Goal: Use online tool/utility: Utilize a website feature to perform a specific function

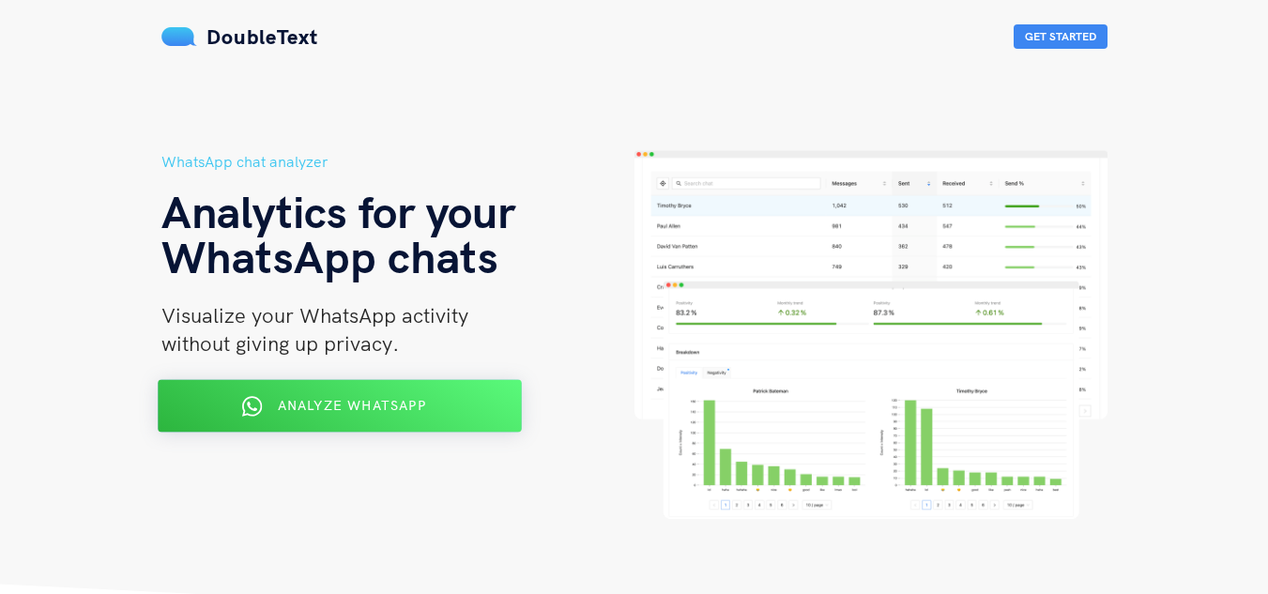
click at [390, 420] on div "Analyze WhatsApp" at bounding box center [339, 406] width 297 height 30
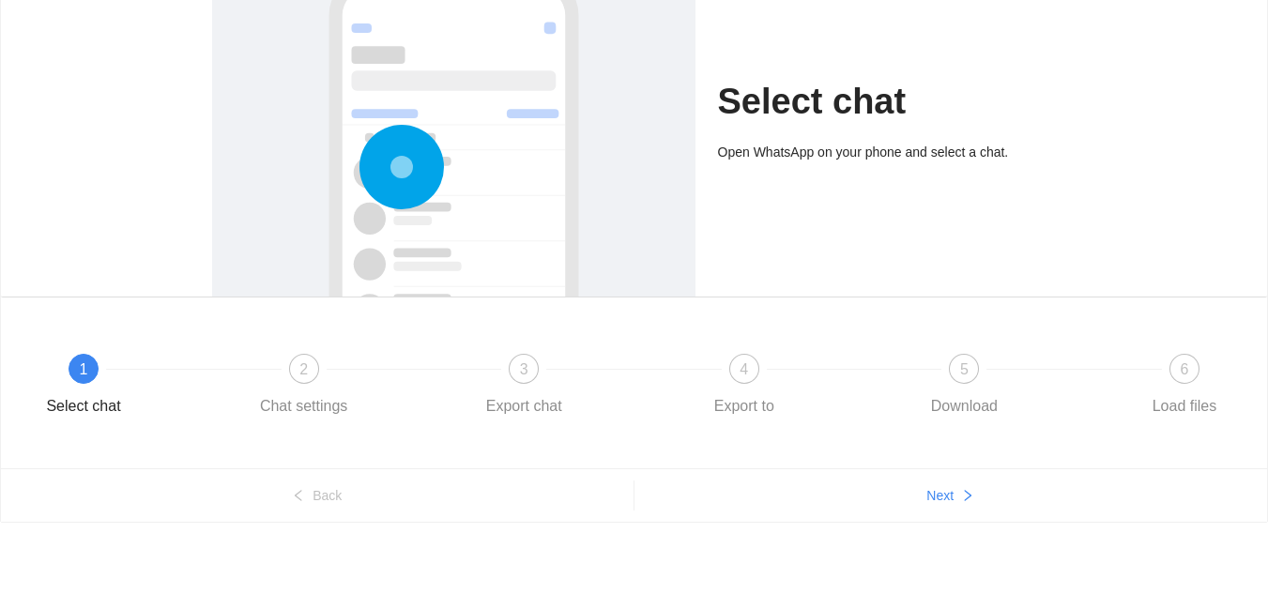
scroll to position [164, 0]
click at [472, 200] on div at bounding box center [454, 228] width 446 height 561
click at [529, 385] on div "3 Export chat" at bounding box center [579, 387] width 221 height 68
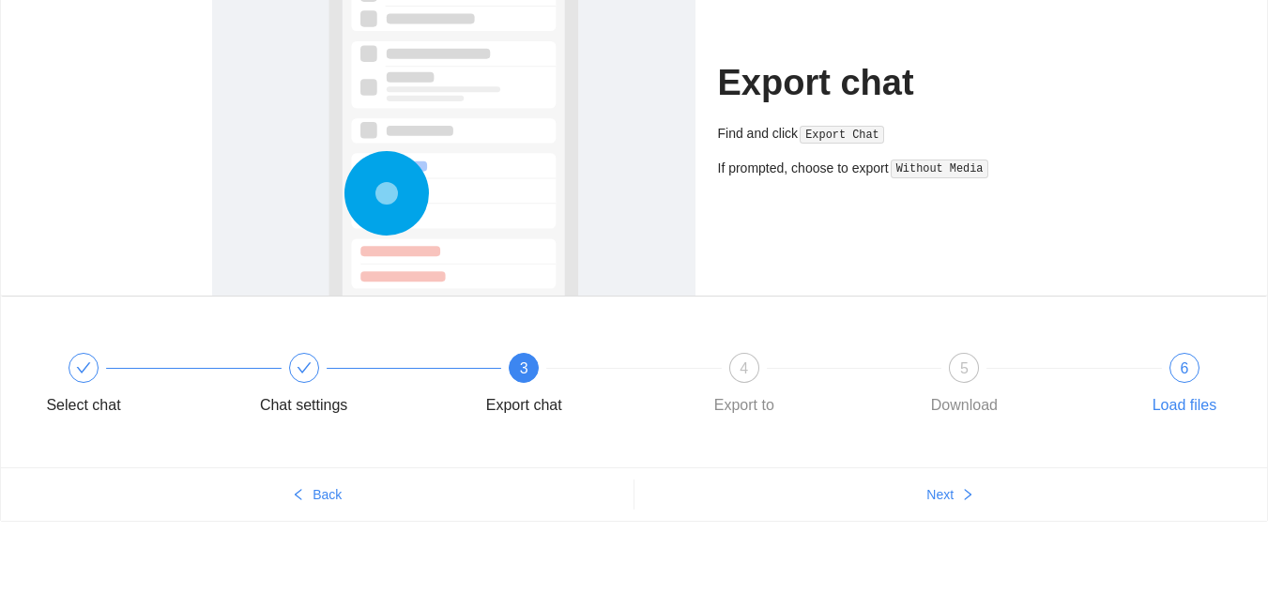
click at [1163, 371] on div "6 Load files" at bounding box center [1184, 387] width 109 height 68
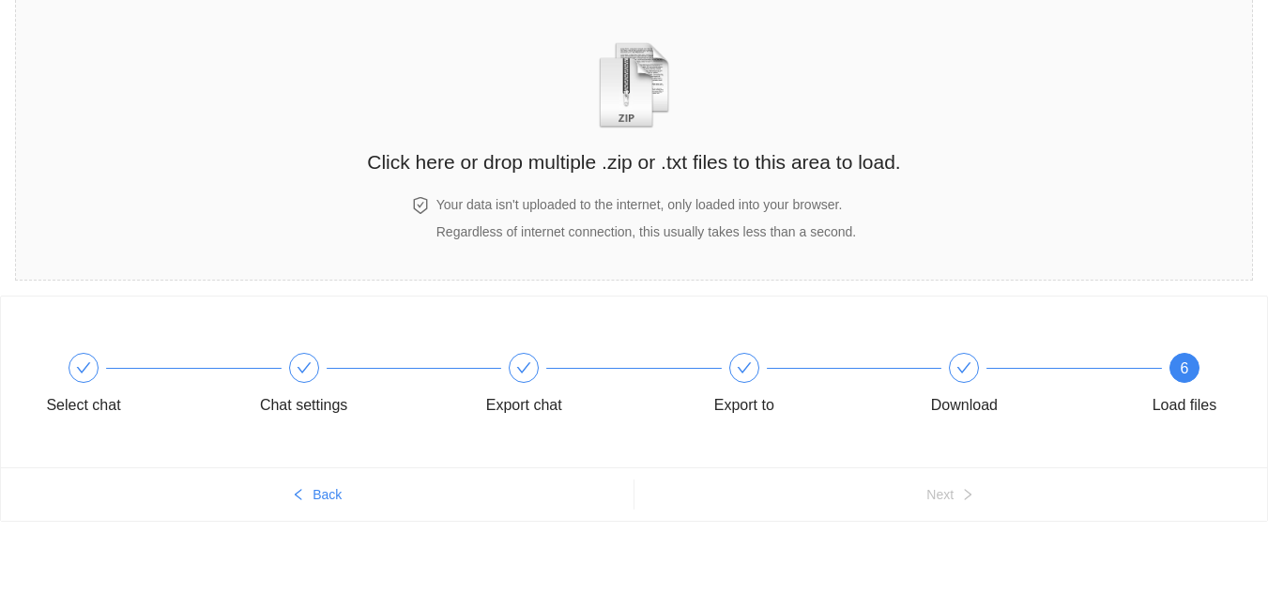
scroll to position [84, 0]
click at [964, 349] on div "Select chat Chat settings Export chat Export to Download 6 Load files" at bounding box center [634, 386] width 1210 height 105
click at [967, 360] on icon "check" at bounding box center [964, 367] width 15 height 15
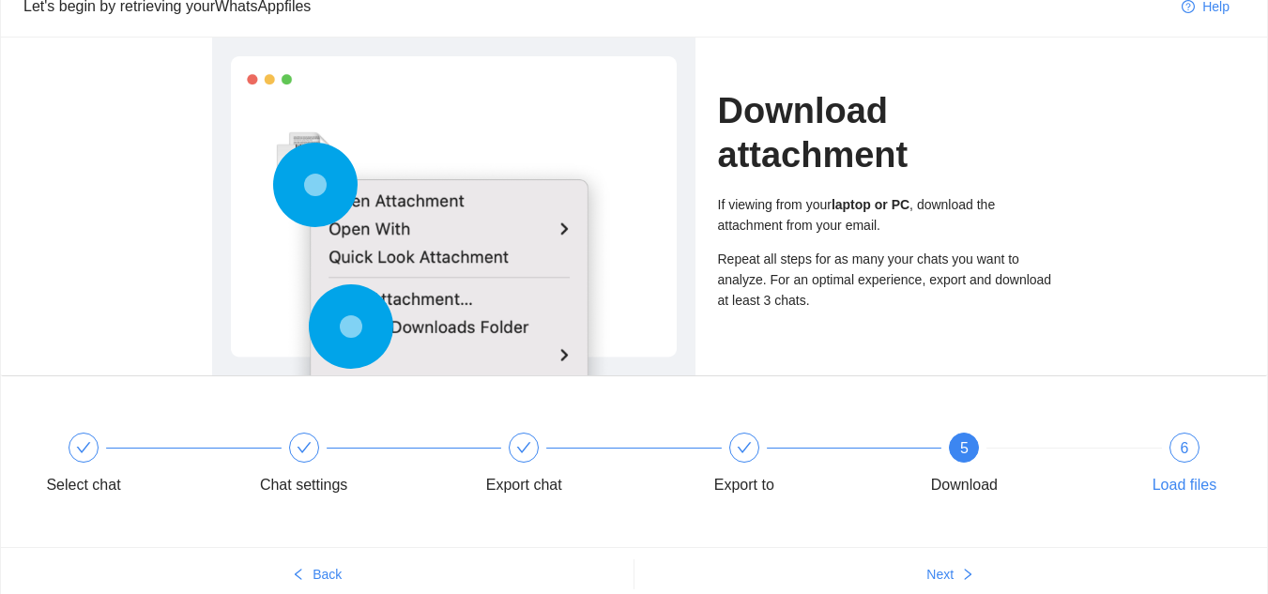
click at [1175, 456] on div "6" at bounding box center [1185, 448] width 30 height 30
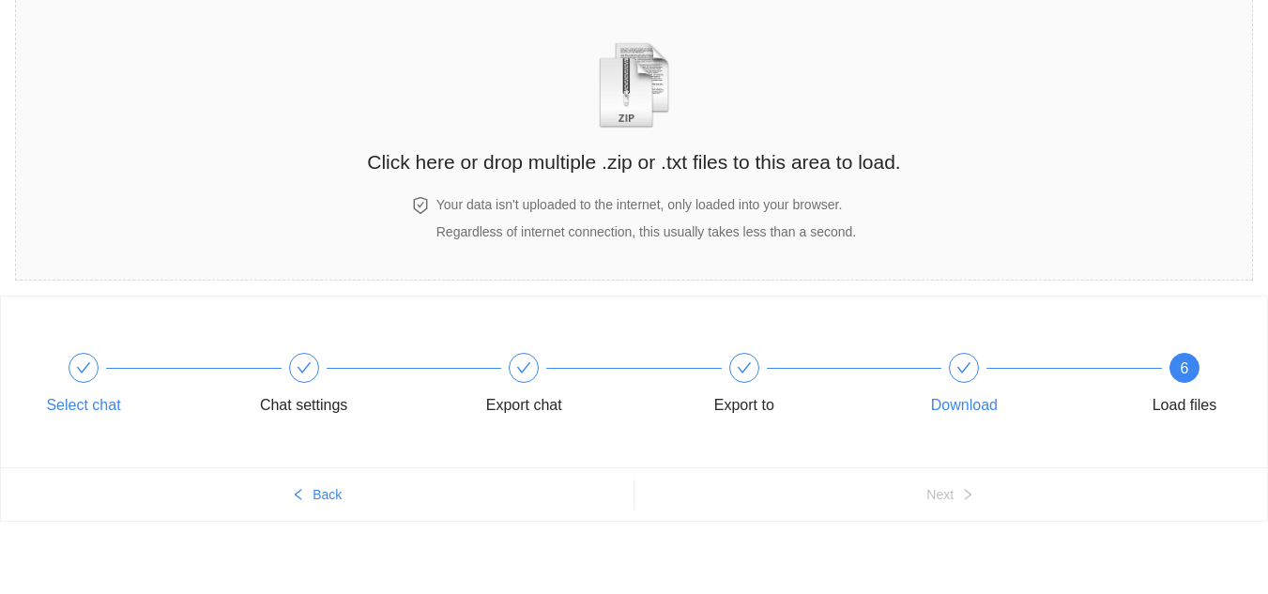
click at [83, 366] on icon "check" at bounding box center [83, 367] width 15 height 15
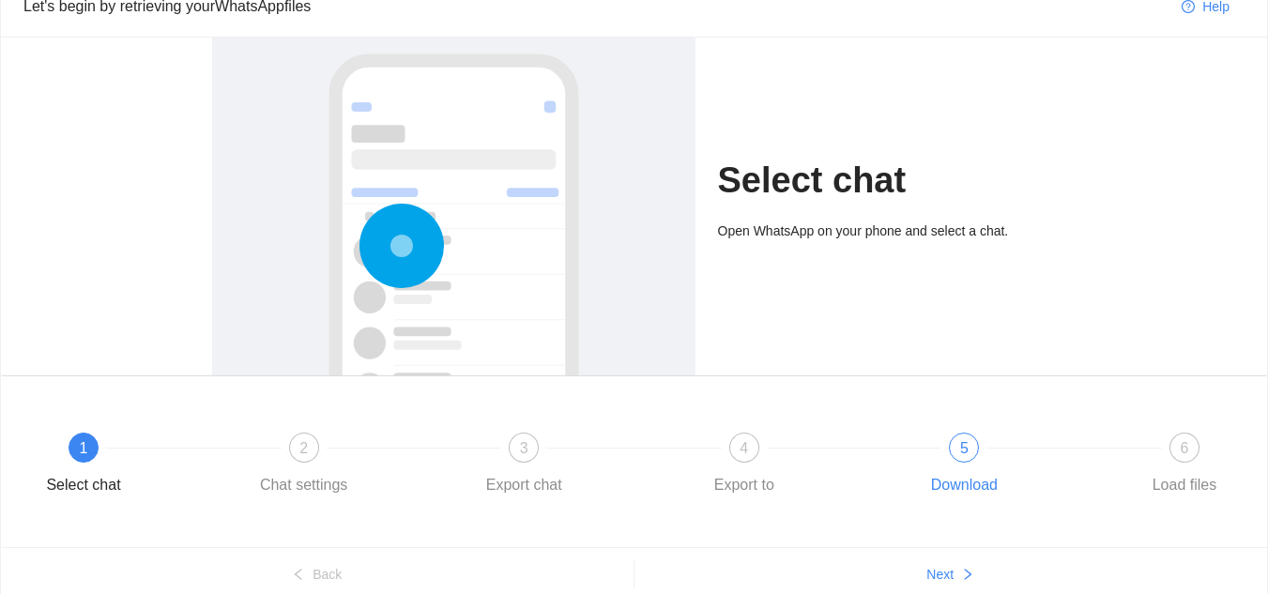
scroll to position [164, 0]
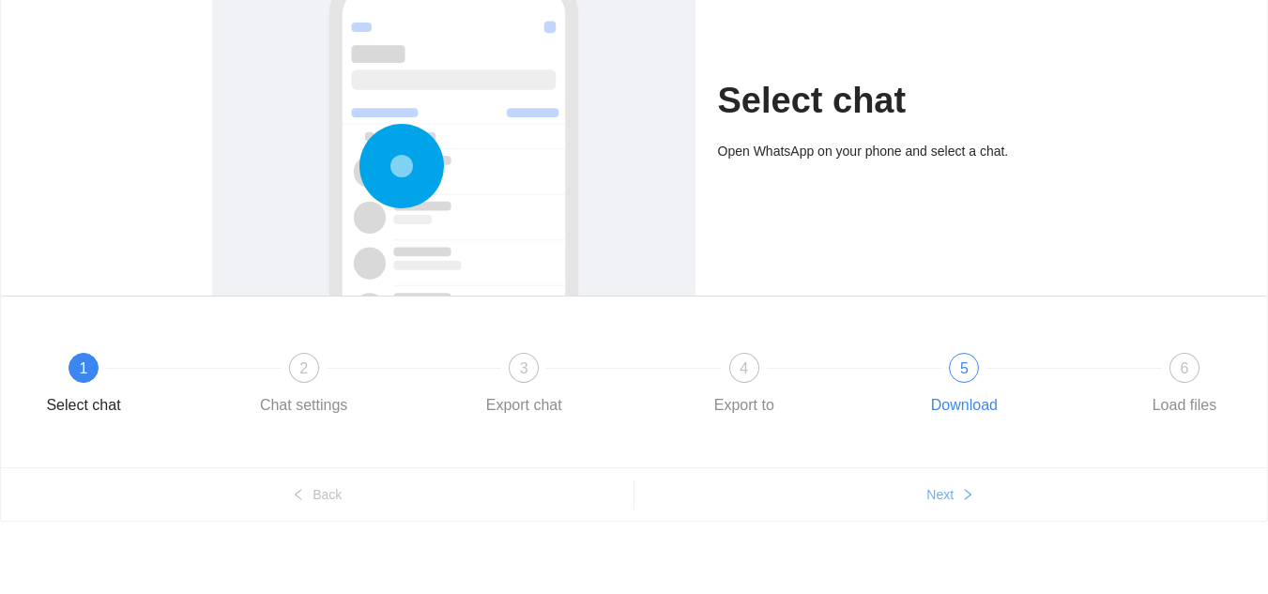
click at [960, 490] on button "Next" at bounding box center [952, 495] width 634 height 30
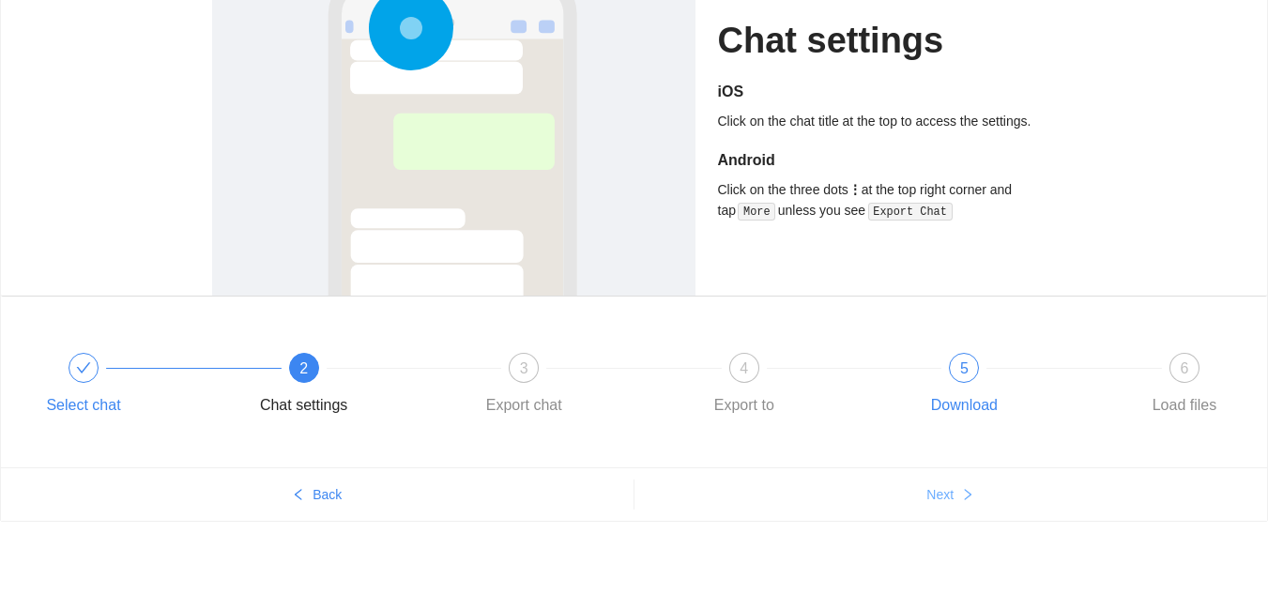
click at [960, 490] on button "Next" at bounding box center [952, 495] width 634 height 30
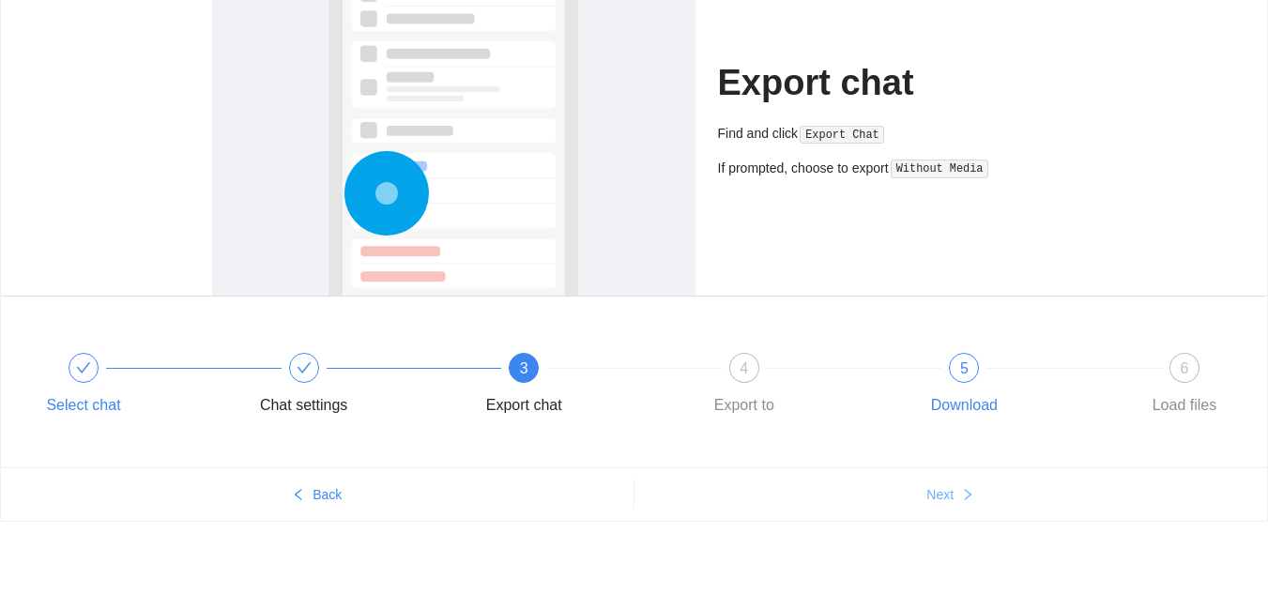
click at [960, 490] on button "Next" at bounding box center [952, 495] width 634 height 30
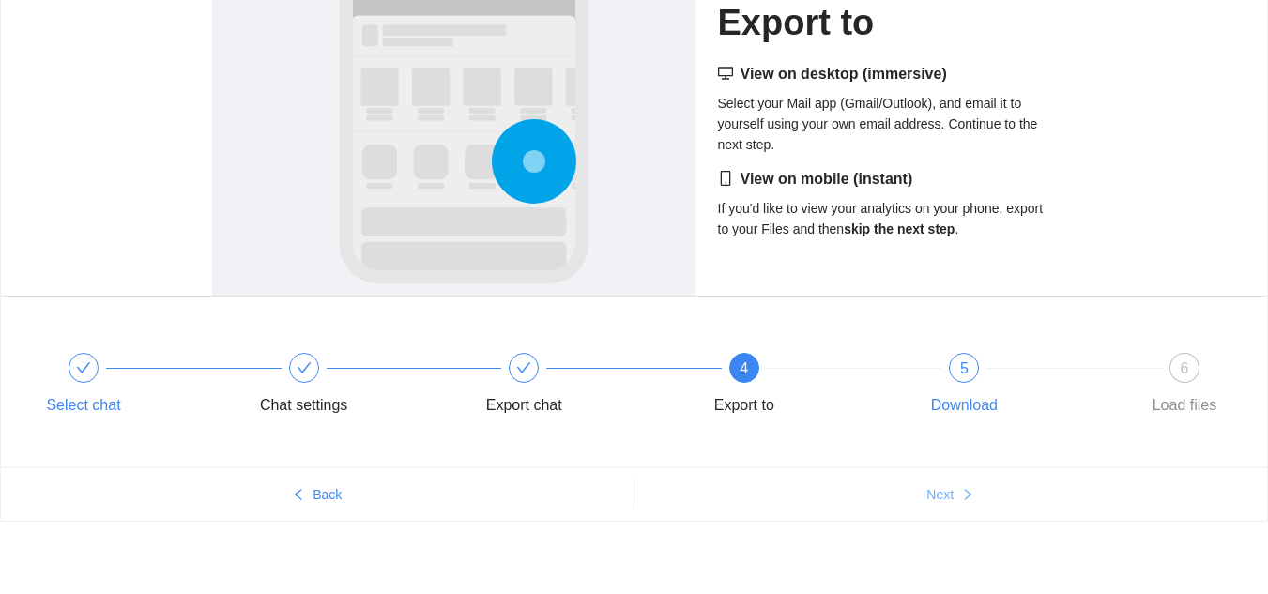
click at [960, 490] on button "Next" at bounding box center [952, 495] width 634 height 30
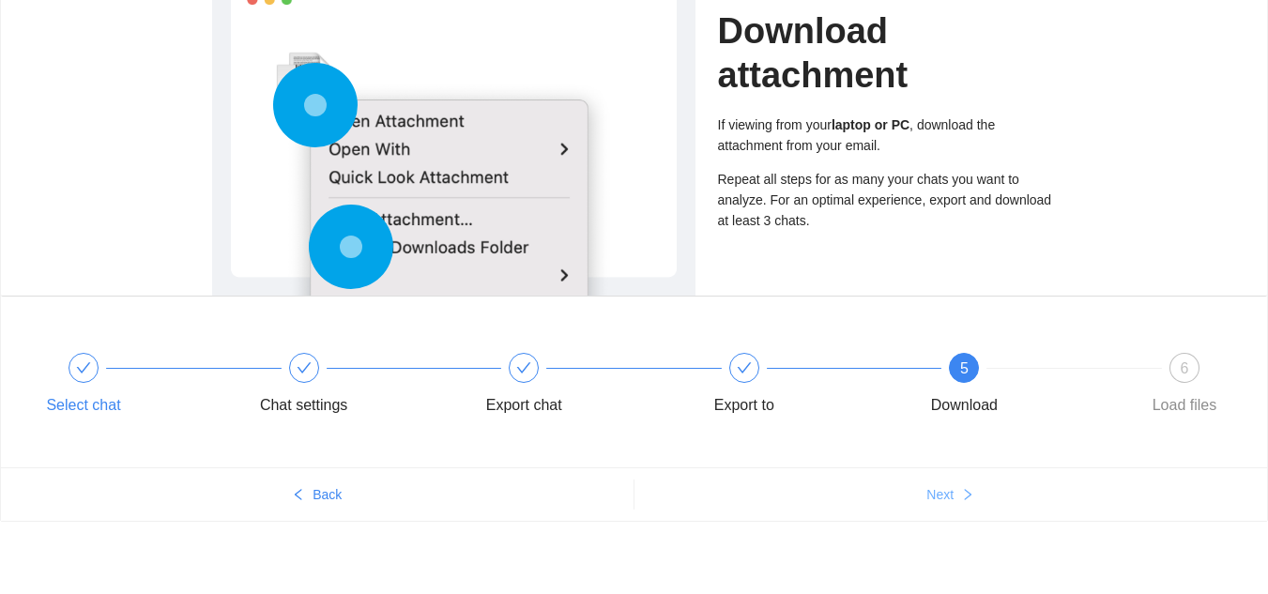
click at [960, 490] on button "Next" at bounding box center [952, 495] width 634 height 30
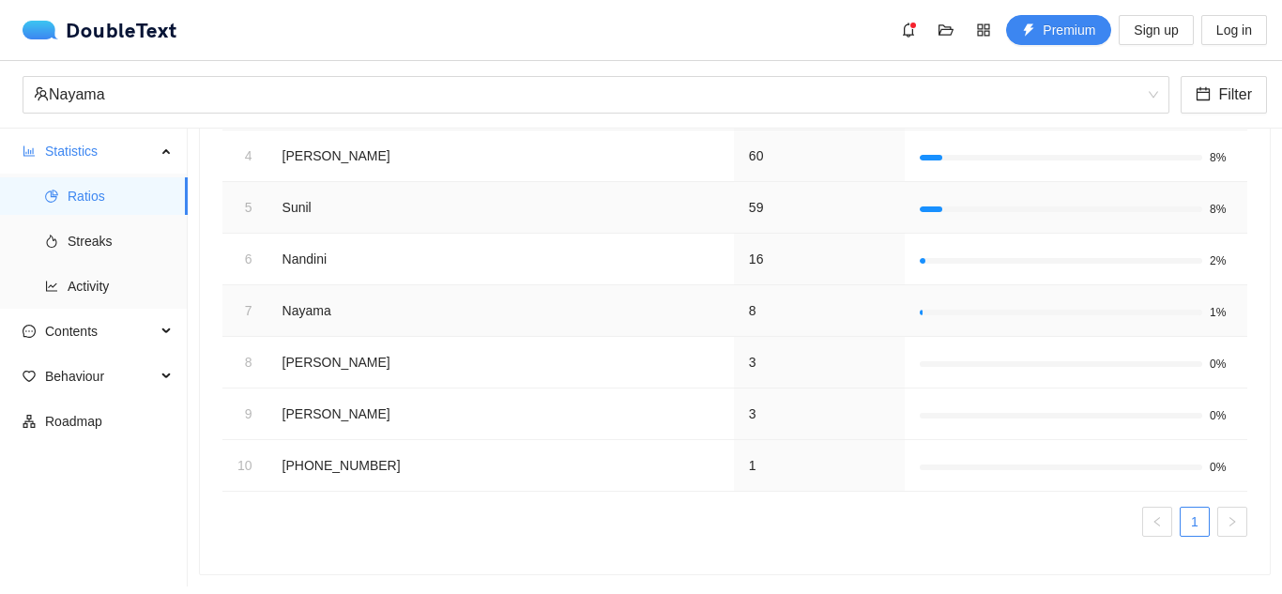
scroll to position [436, 0]
drag, startPoint x: 384, startPoint y: 456, endPoint x: 282, endPoint y: 452, distance: 102.4
click at [282, 452] on td "[PHONE_NUMBER]" at bounding box center [501, 466] width 467 height 52
click at [409, 457] on td "[PHONE_NUMBER]" at bounding box center [501, 466] width 467 height 52
drag, startPoint x: 409, startPoint y: 457, endPoint x: 274, endPoint y: 435, distance: 137.0
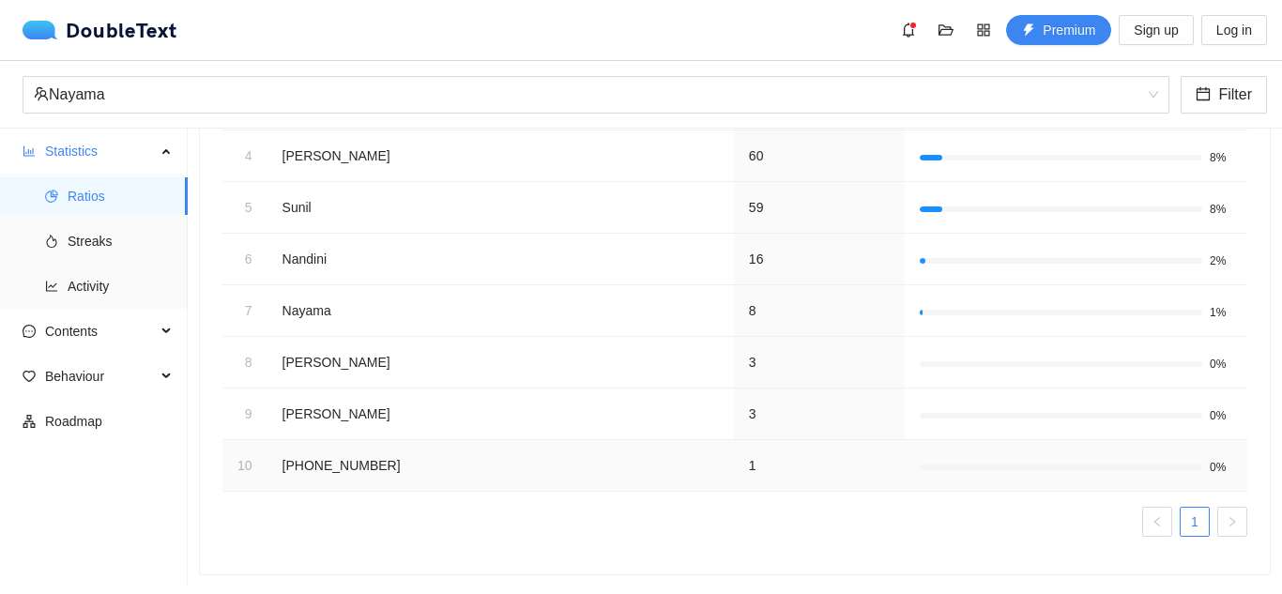
click at [274, 440] on td "[PHONE_NUMBER]" at bounding box center [501, 466] width 467 height 52
click at [390, 463] on td "[PHONE_NUMBER]" at bounding box center [501, 466] width 467 height 52
drag, startPoint x: 384, startPoint y: 457, endPoint x: 321, endPoint y: 451, distance: 63.2
click at [321, 451] on td "[PHONE_NUMBER]" at bounding box center [501, 466] width 467 height 52
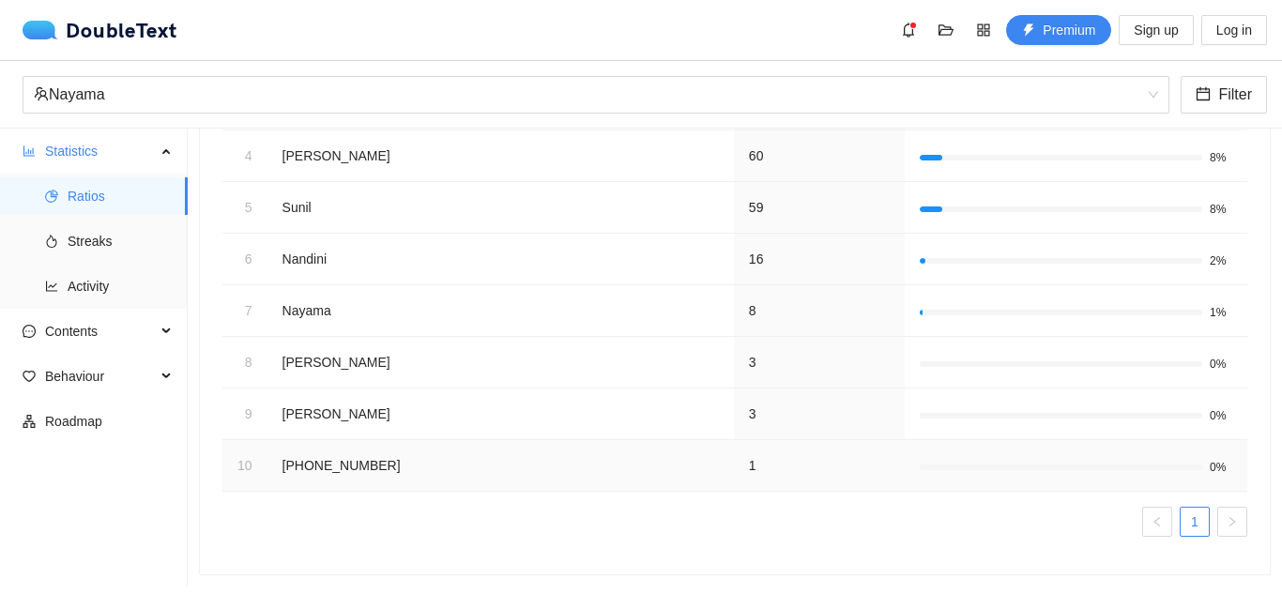
click at [410, 473] on td "[PHONE_NUMBER]" at bounding box center [501, 466] width 467 height 52
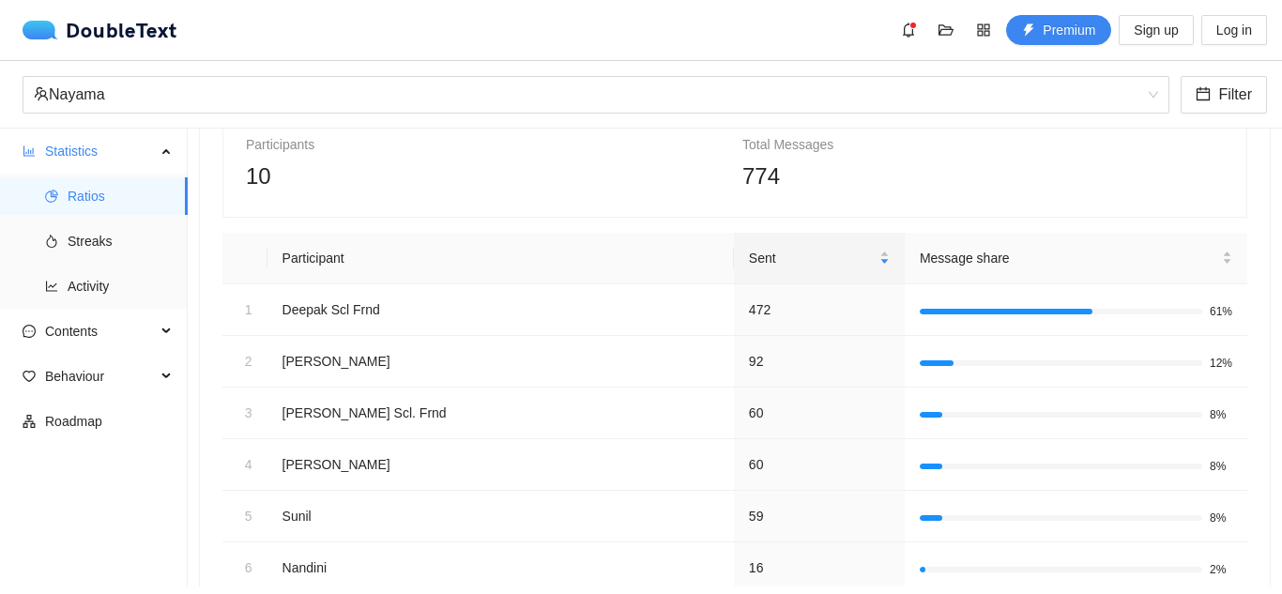
scroll to position [112, 0]
click at [74, 231] on span "Streaks" at bounding box center [120, 241] width 105 height 38
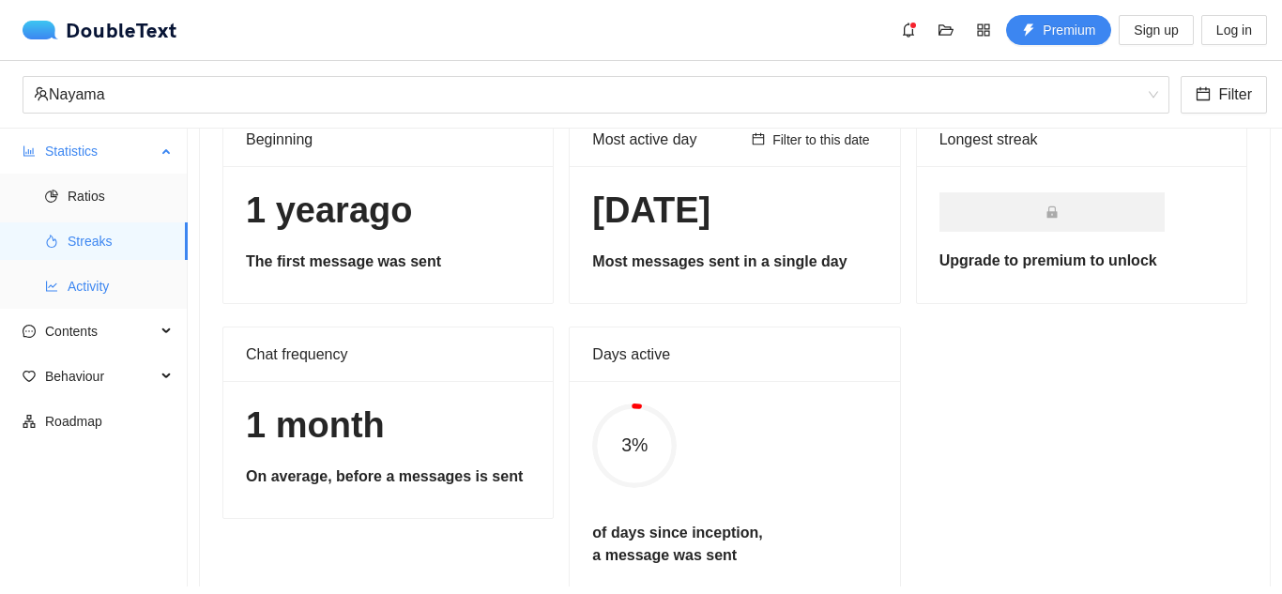
scroll to position [93, 0]
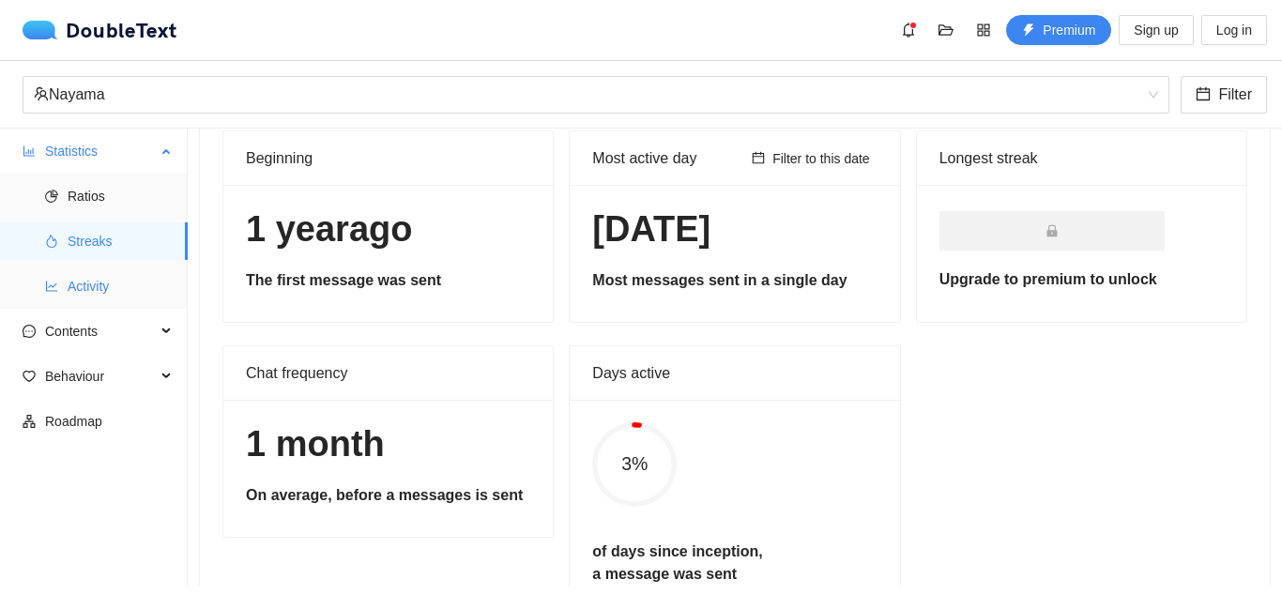
click at [114, 292] on span "Activity" at bounding box center [120, 287] width 105 height 38
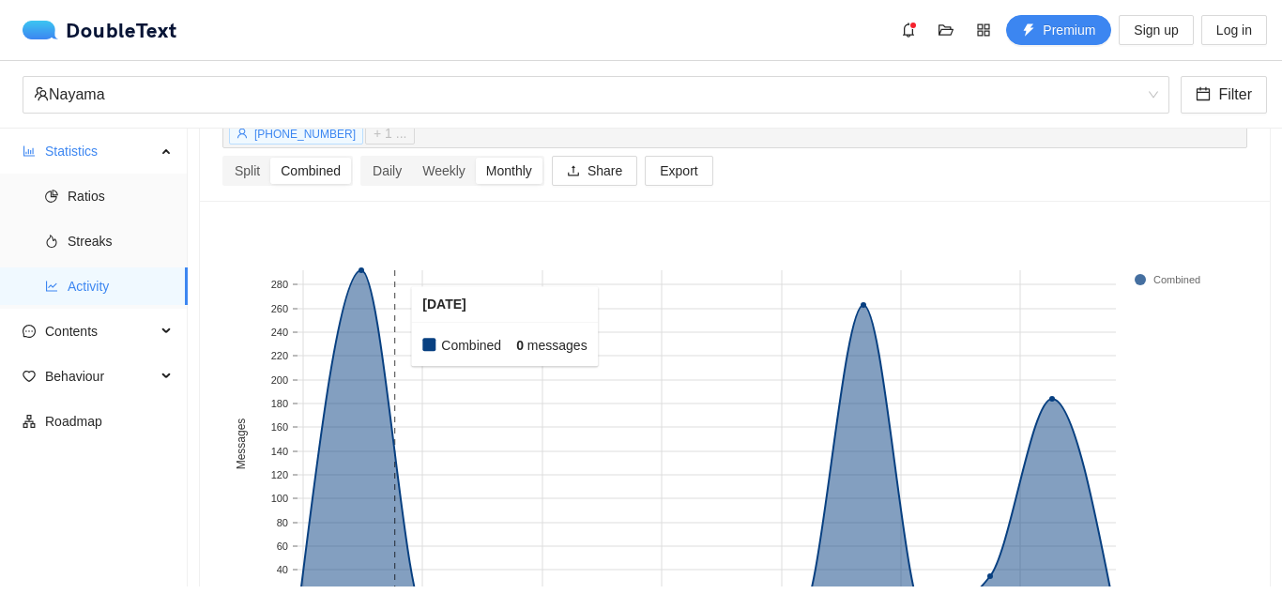
scroll to position [245, 0]
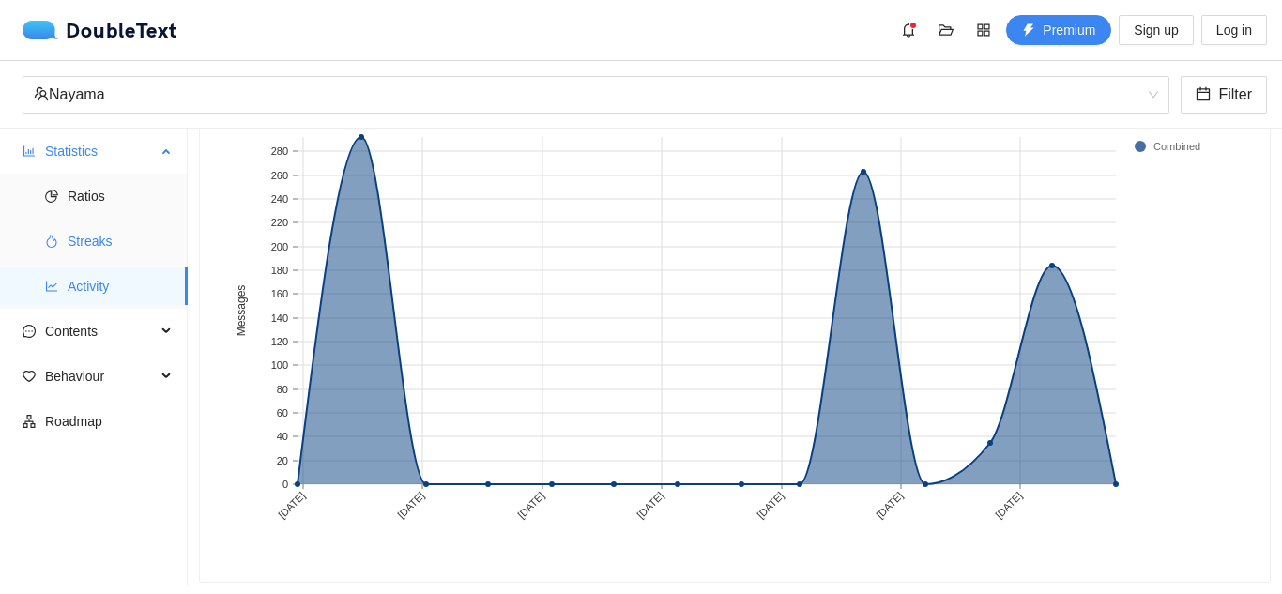
click at [111, 255] on span "Streaks" at bounding box center [120, 241] width 105 height 38
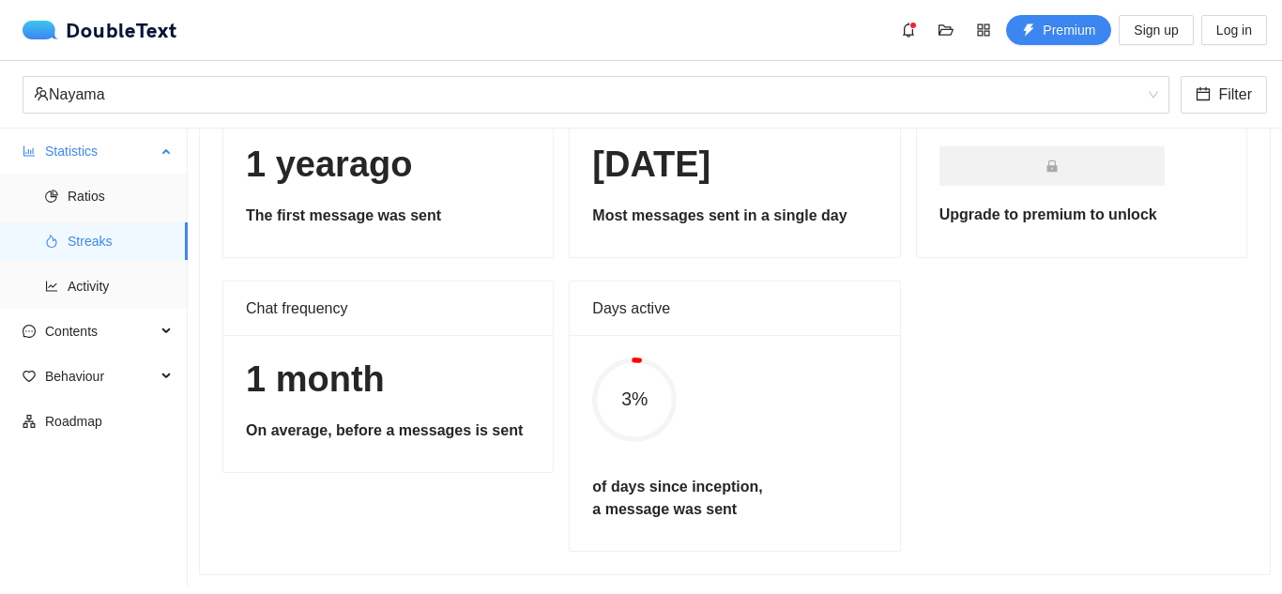
scroll to position [93, 0]
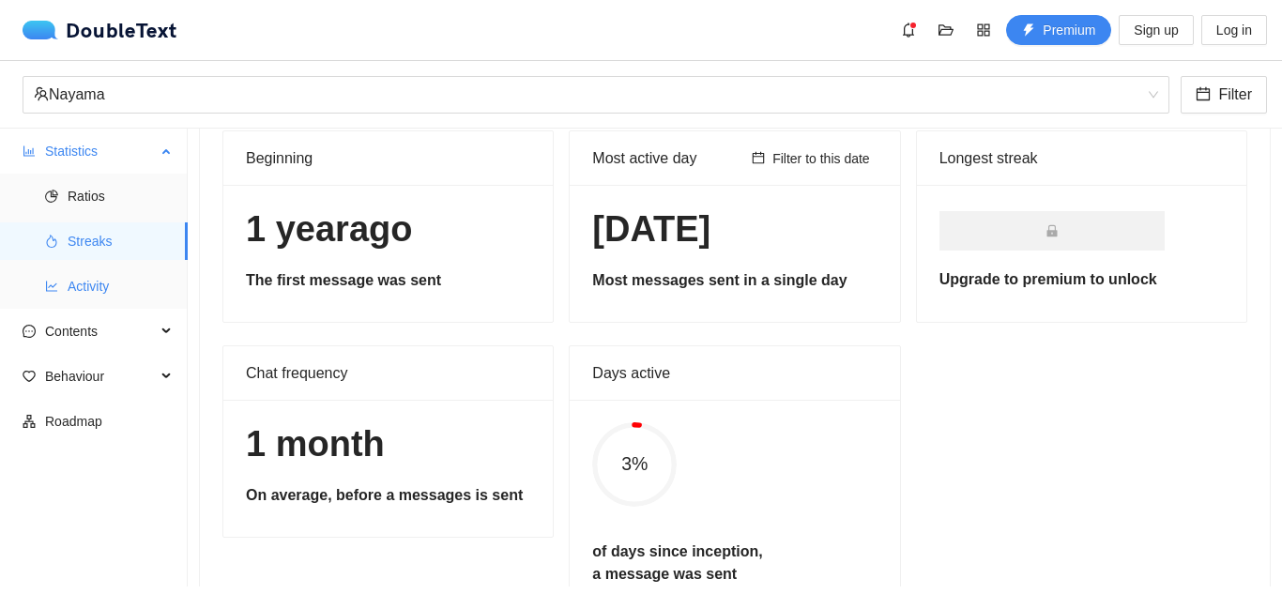
click at [111, 283] on span "Activity" at bounding box center [120, 287] width 105 height 38
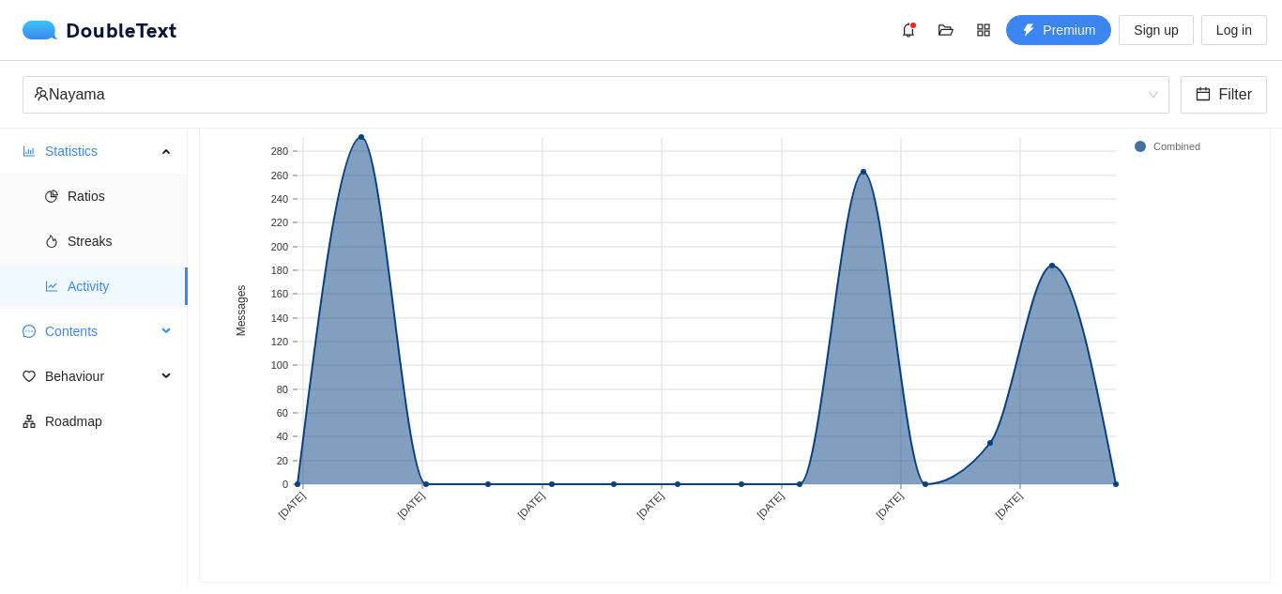
click at [125, 318] on span "Contents" at bounding box center [100, 332] width 111 height 38
click at [128, 353] on li "Contents Word Cloud Emojis Links" at bounding box center [93, 401] width 187 height 176
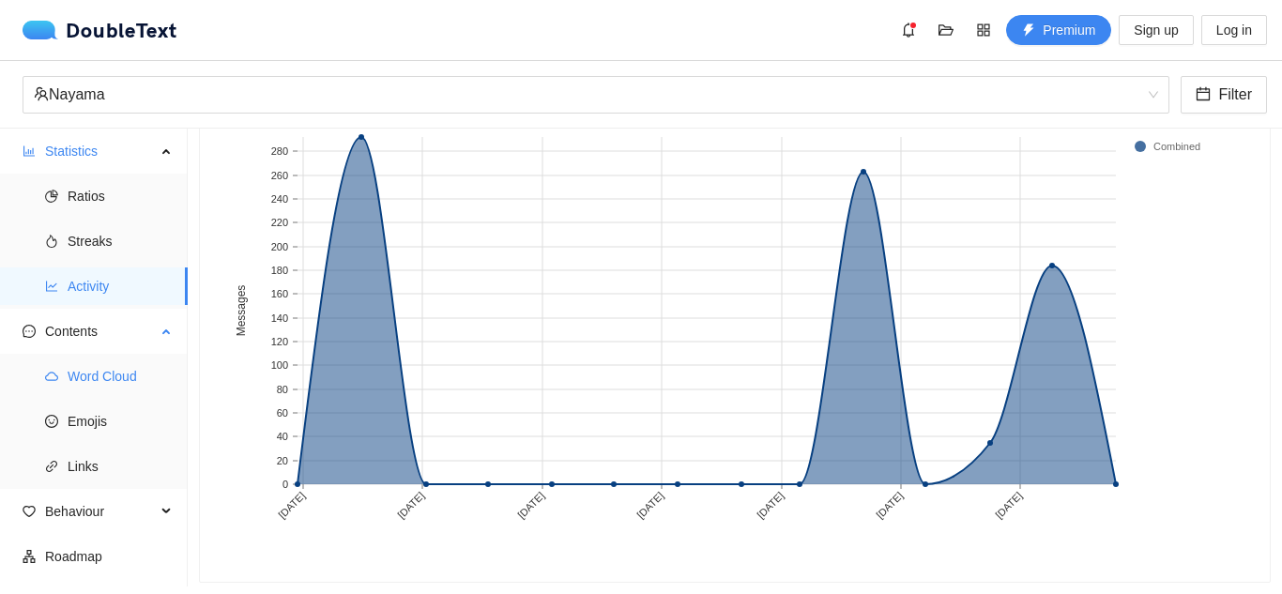
click at [130, 374] on span "Word Cloud" at bounding box center [120, 377] width 105 height 38
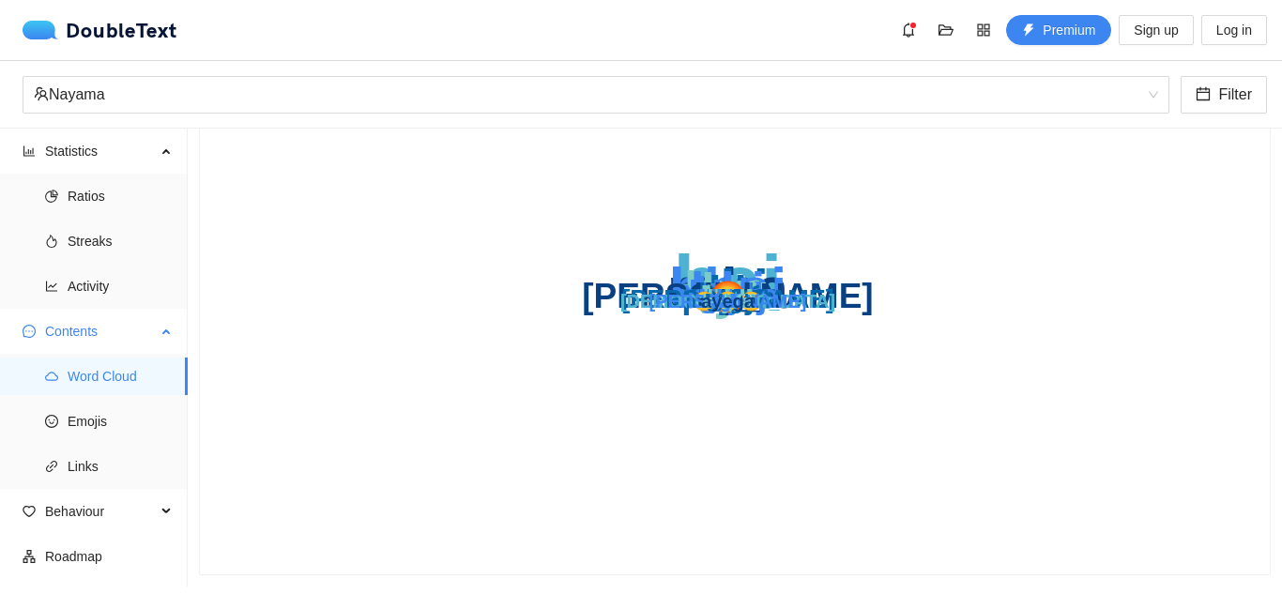
scroll to position [211, 0]
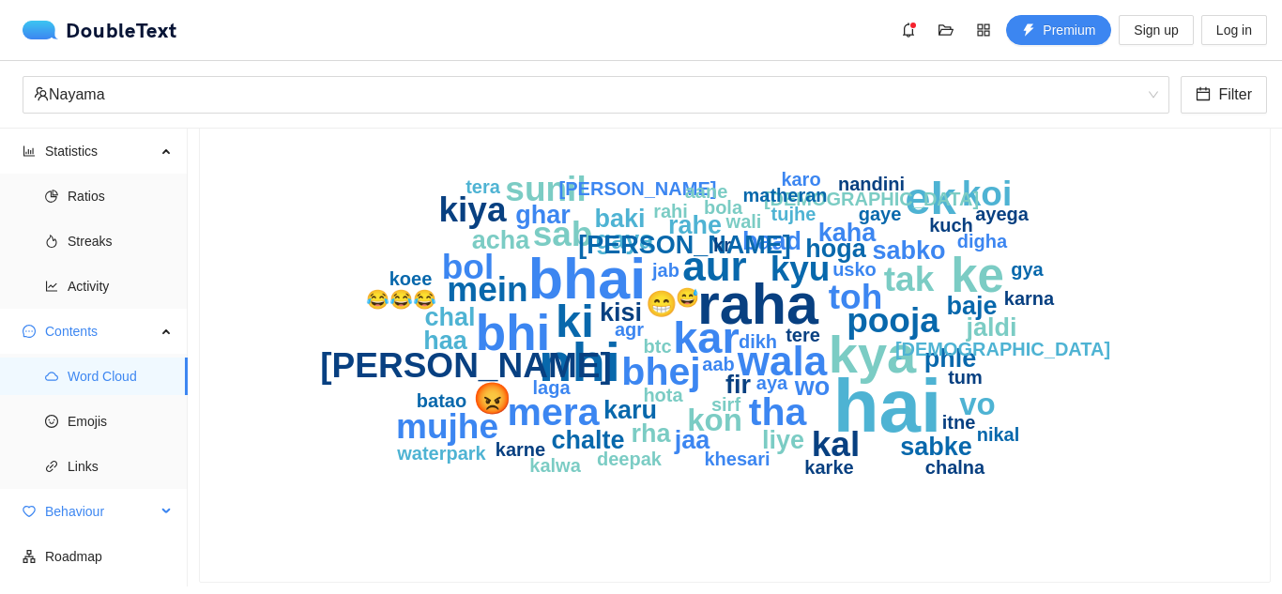
click at [115, 498] on span "Behaviour" at bounding box center [100, 512] width 111 height 38
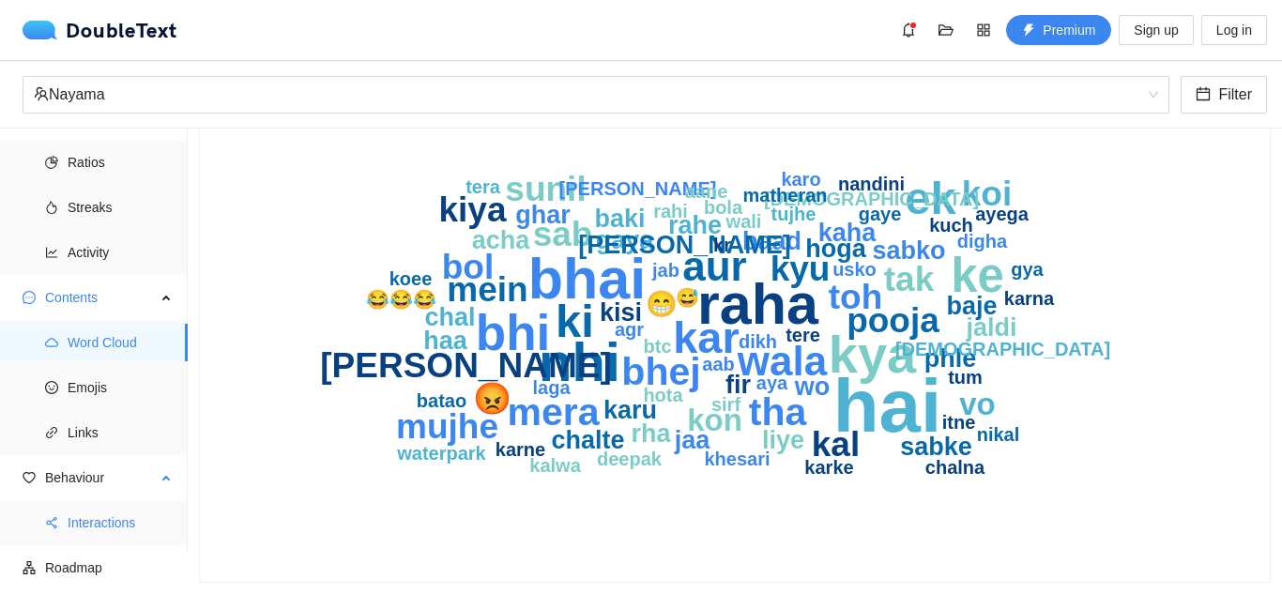
click at [118, 522] on span "Interactions" at bounding box center [120, 523] width 105 height 38
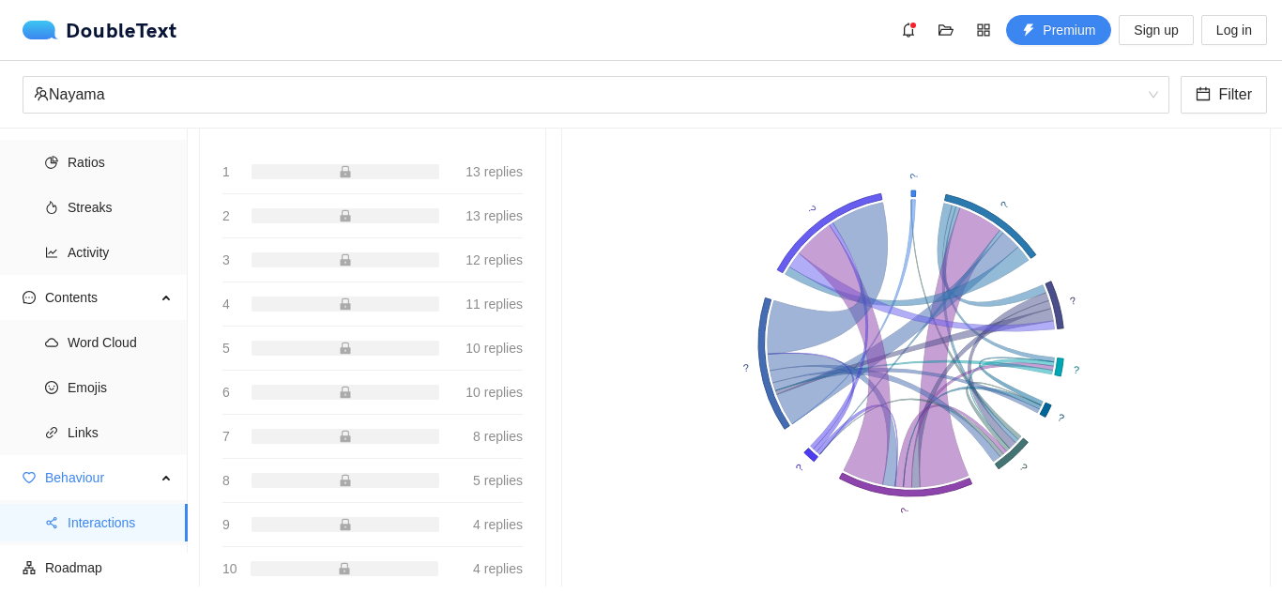
scroll to position [235, 0]
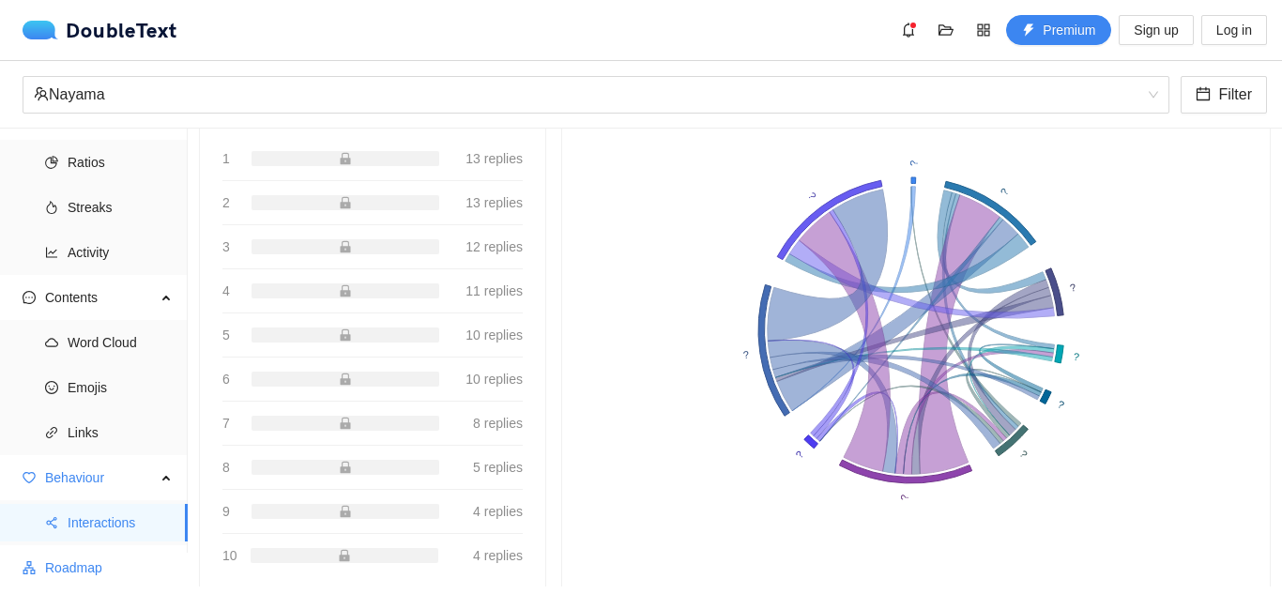
click at [41, 560] on li "Roadmap" at bounding box center [94, 568] width 188 height 38
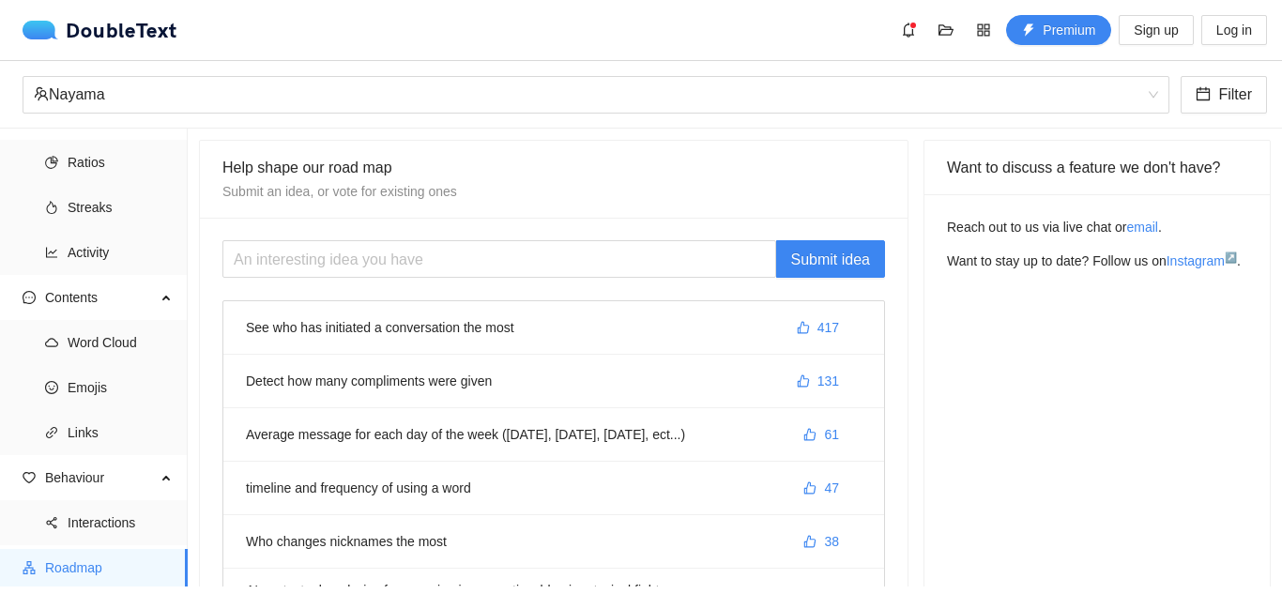
click at [379, 385] on li "Detect how many compliments were given 131" at bounding box center [553, 382] width 661 height 54
click at [140, 380] on span "Emojis" at bounding box center [120, 388] width 105 height 38
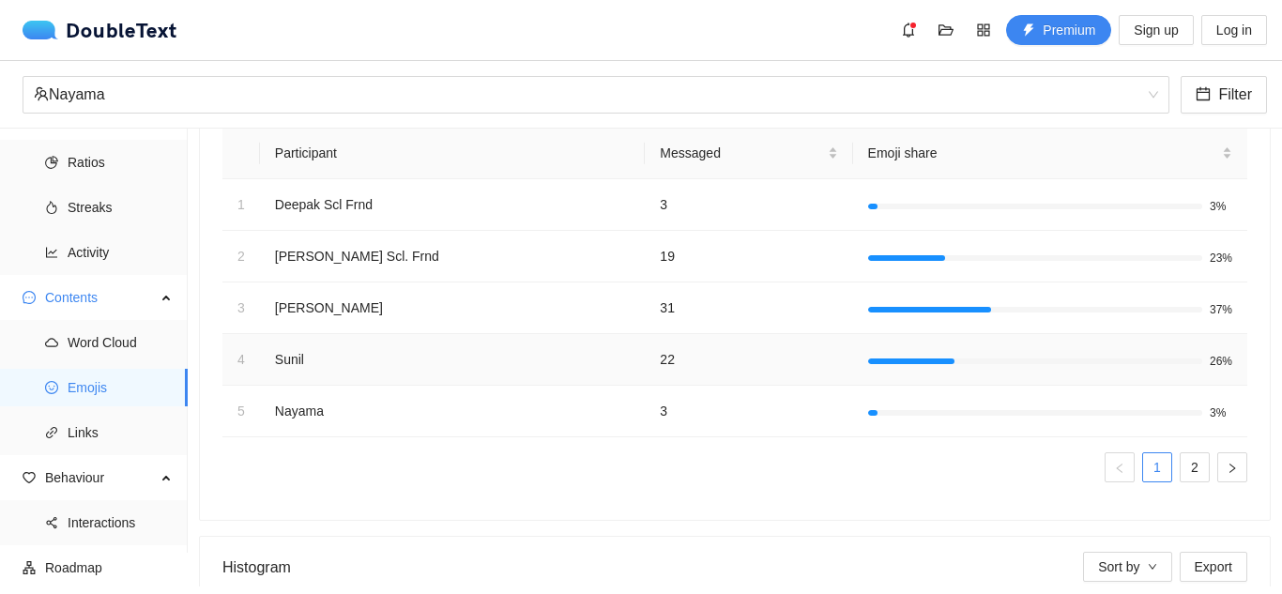
scroll to position [89, 0]
click at [1183, 471] on link "2" at bounding box center [1195, 467] width 28 height 28
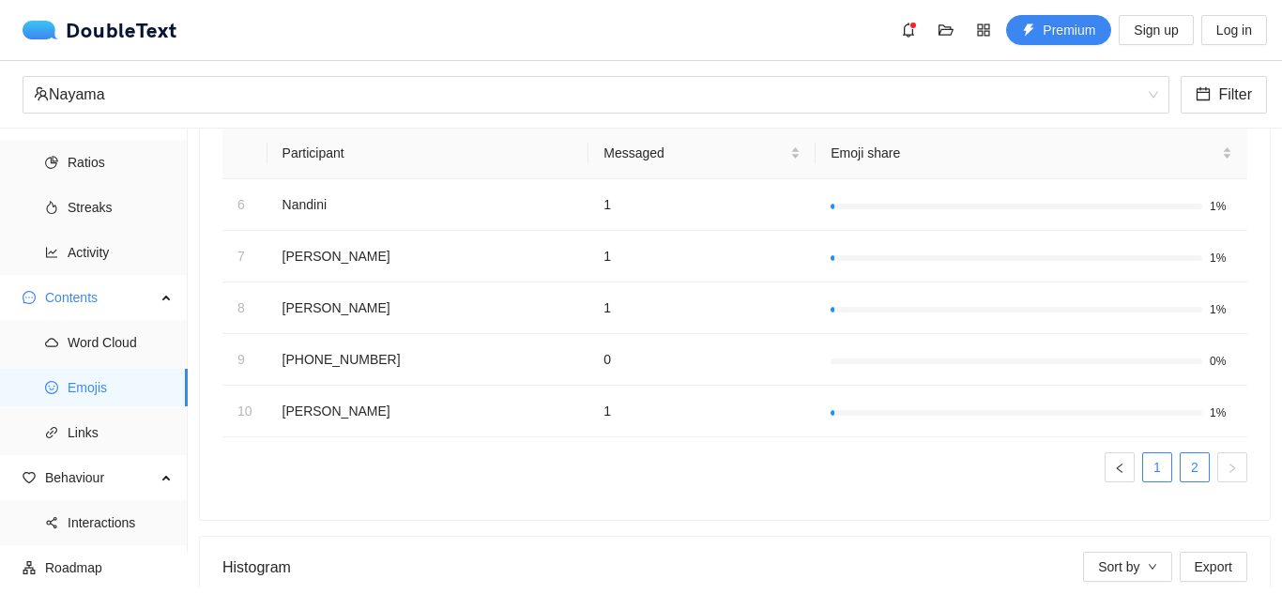
click at [1143, 467] on link "1" at bounding box center [1157, 467] width 28 height 28
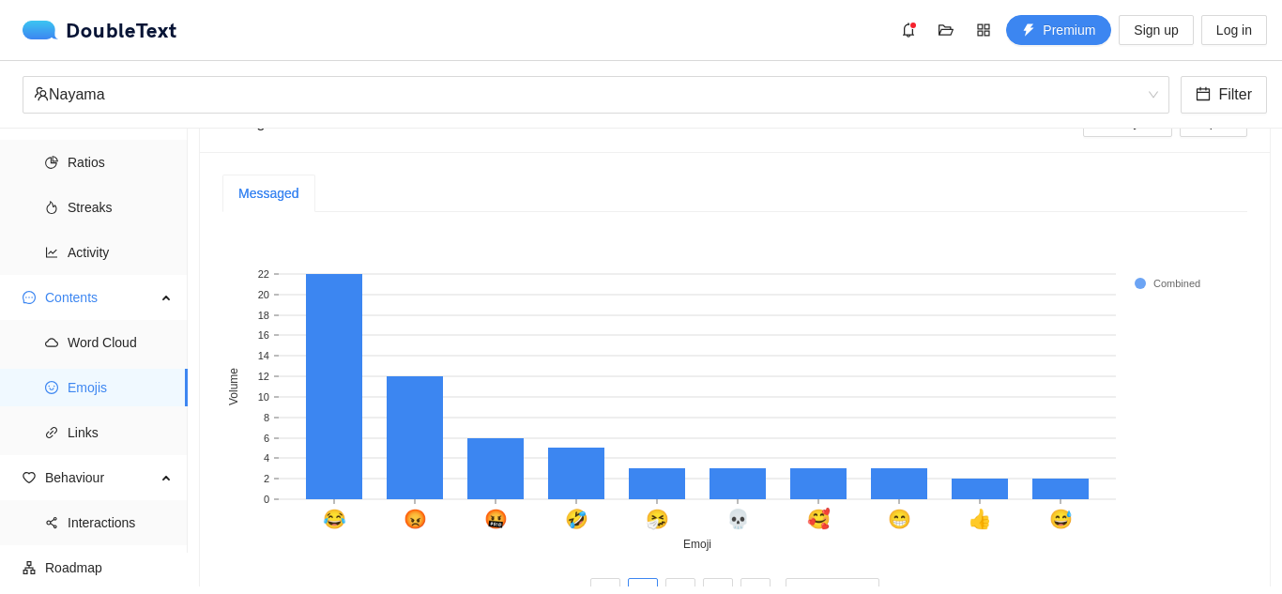
scroll to position [605, 0]
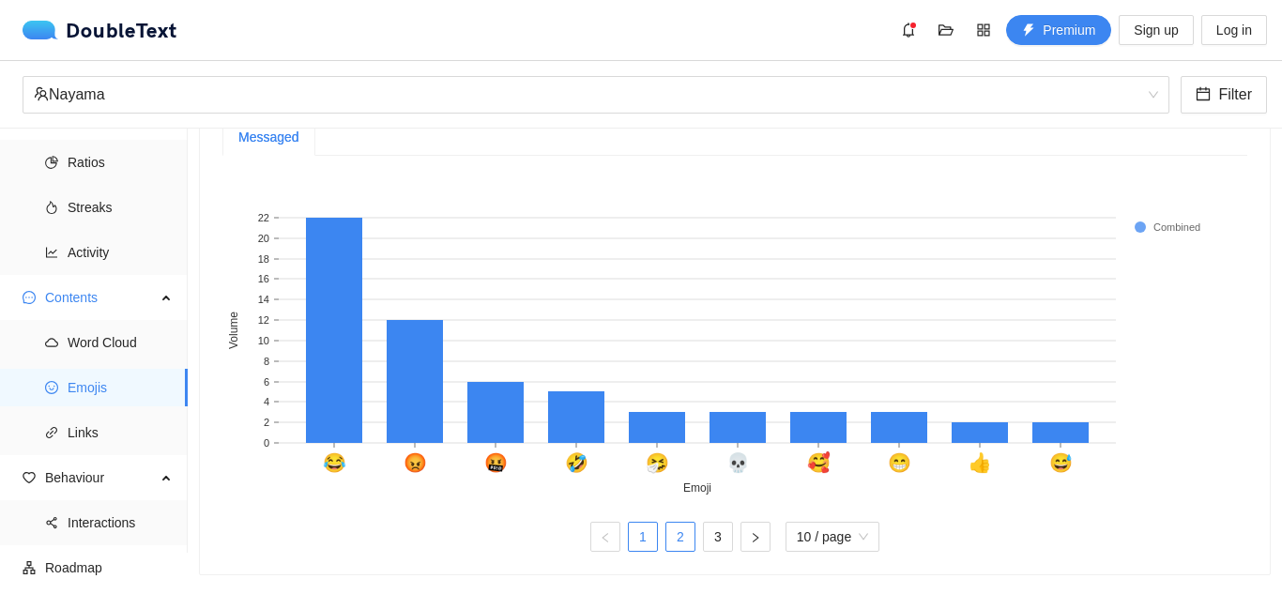
click at [678, 523] on link "2" at bounding box center [681, 537] width 28 height 28
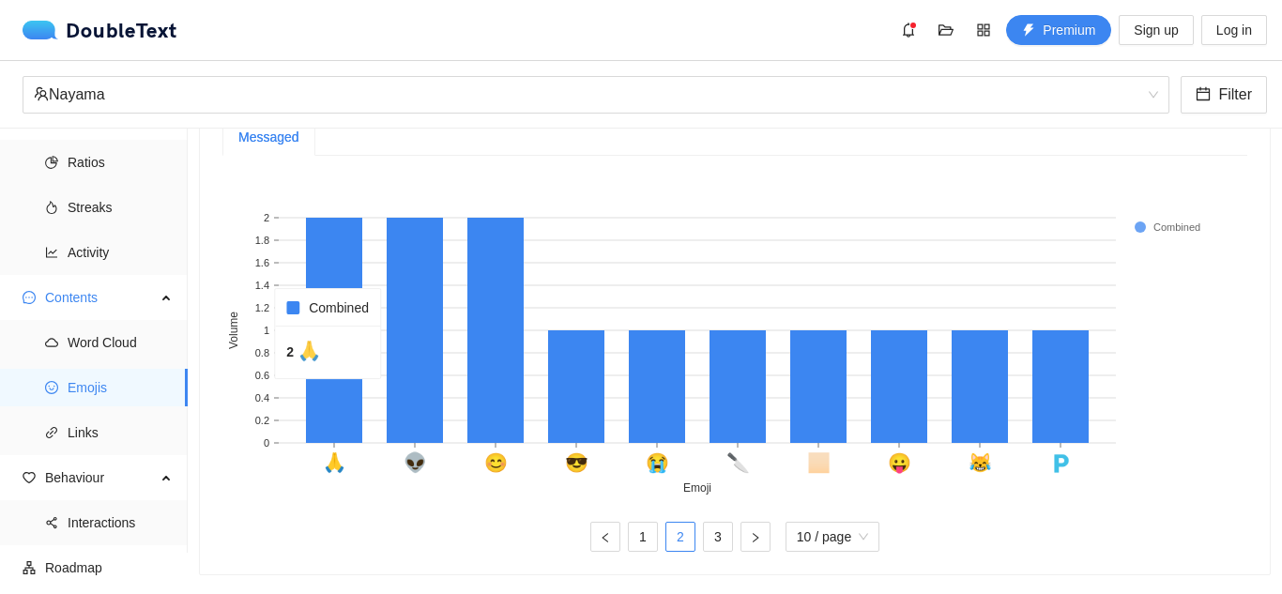
scroll to position [604, 0]
click at [128, 352] on span "Word Cloud" at bounding box center [120, 343] width 105 height 38
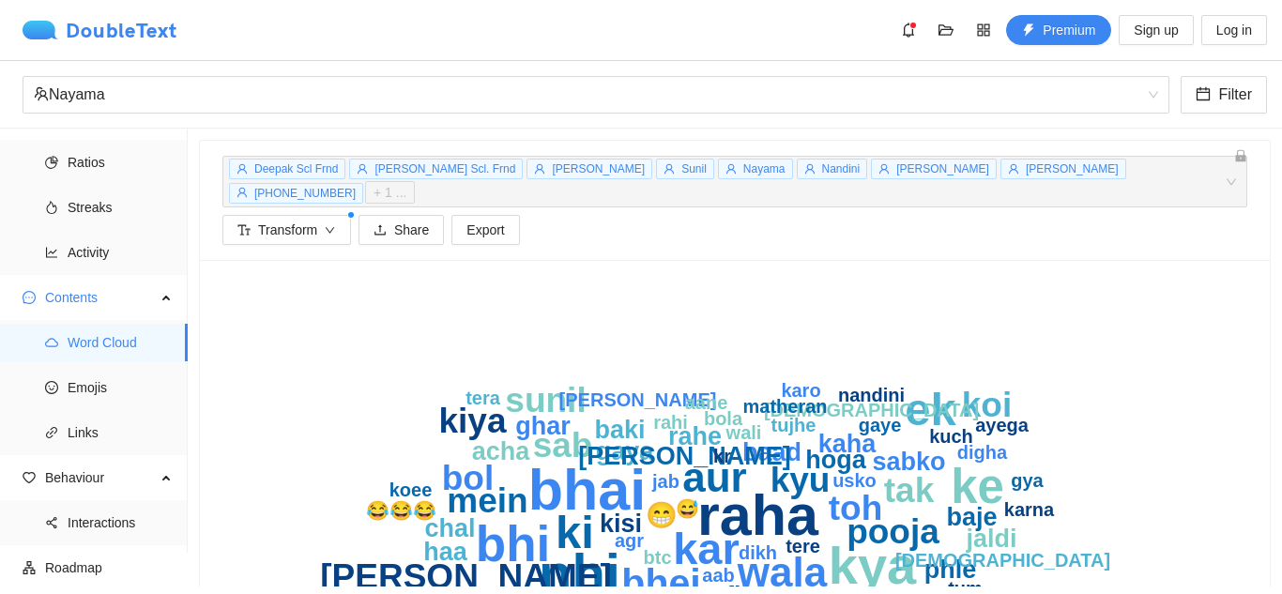
click at [150, 23] on div "DoubleText" at bounding box center [100, 30] width 155 height 19
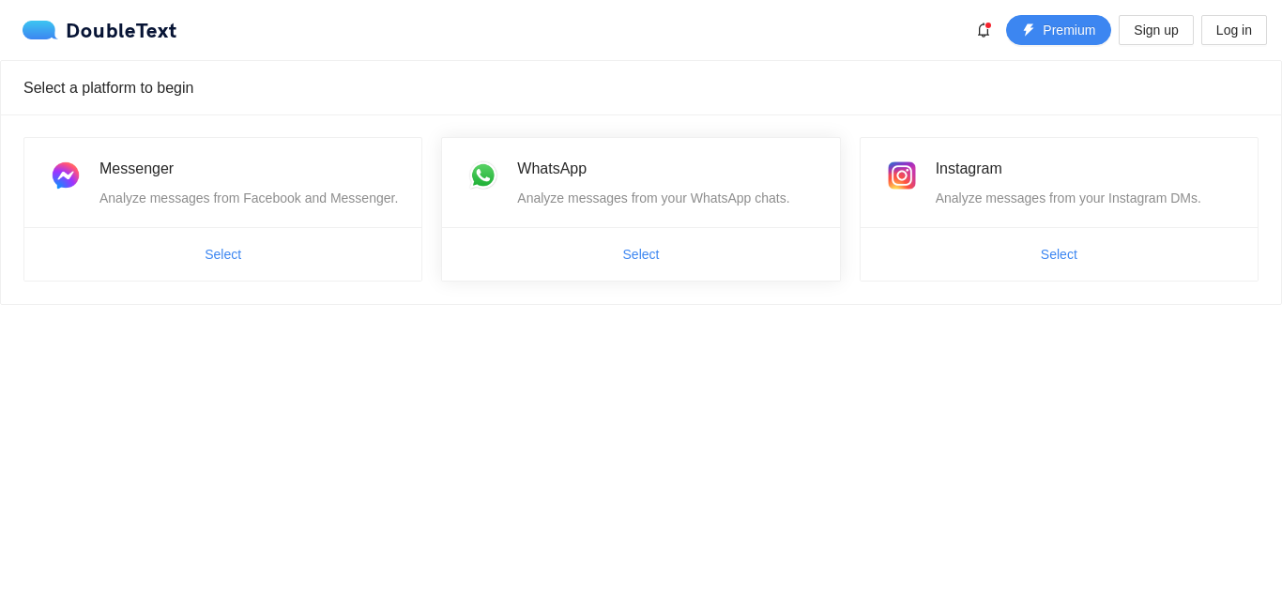
click at [554, 247] on span "Select" at bounding box center [640, 254] width 397 height 30
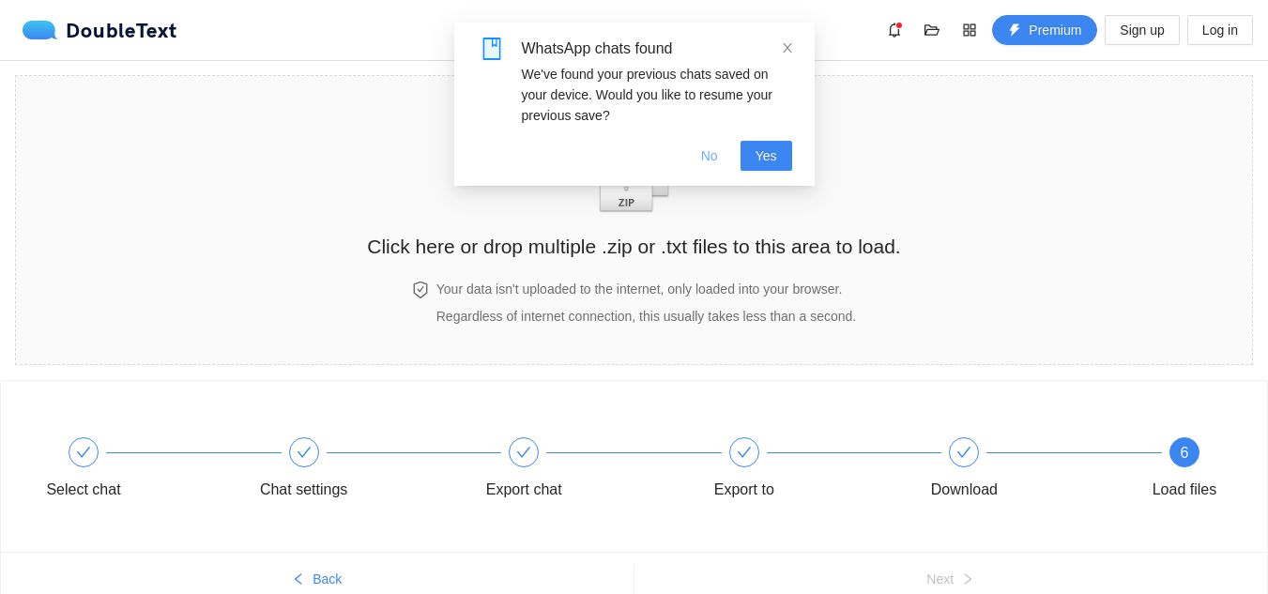
click at [711, 150] on span "No" at bounding box center [709, 156] width 17 height 21
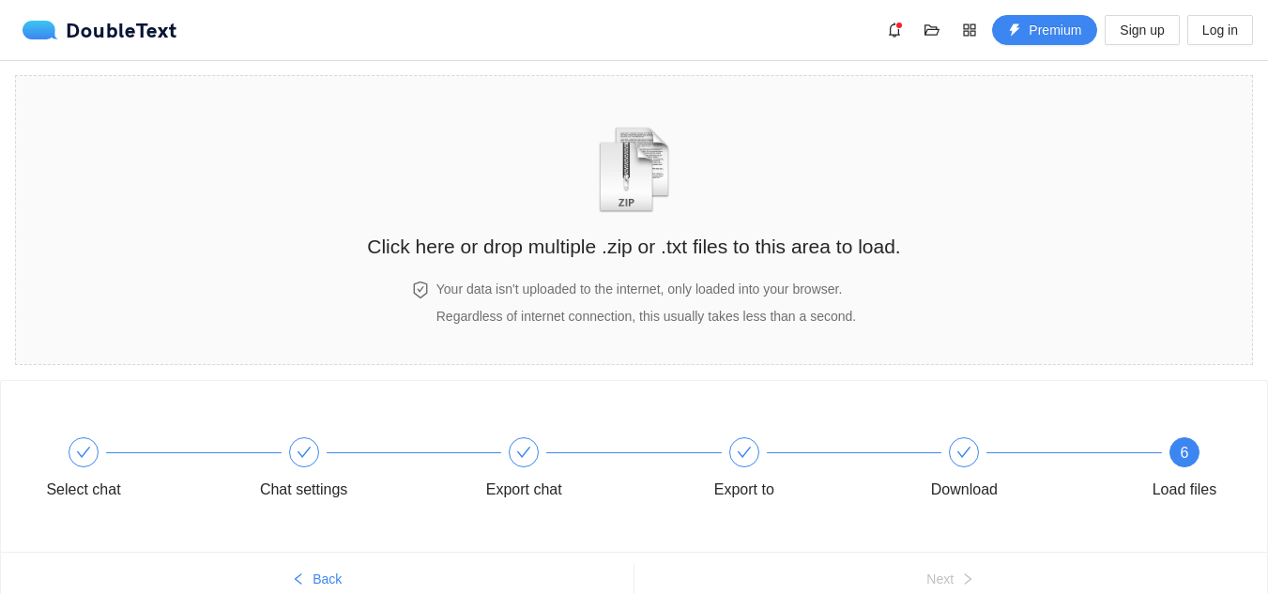
click at [711, 150] on div "Click here or drop multiple .zip or .txt files to this area to load." at bounding box center [633, 178] width 533 height 167
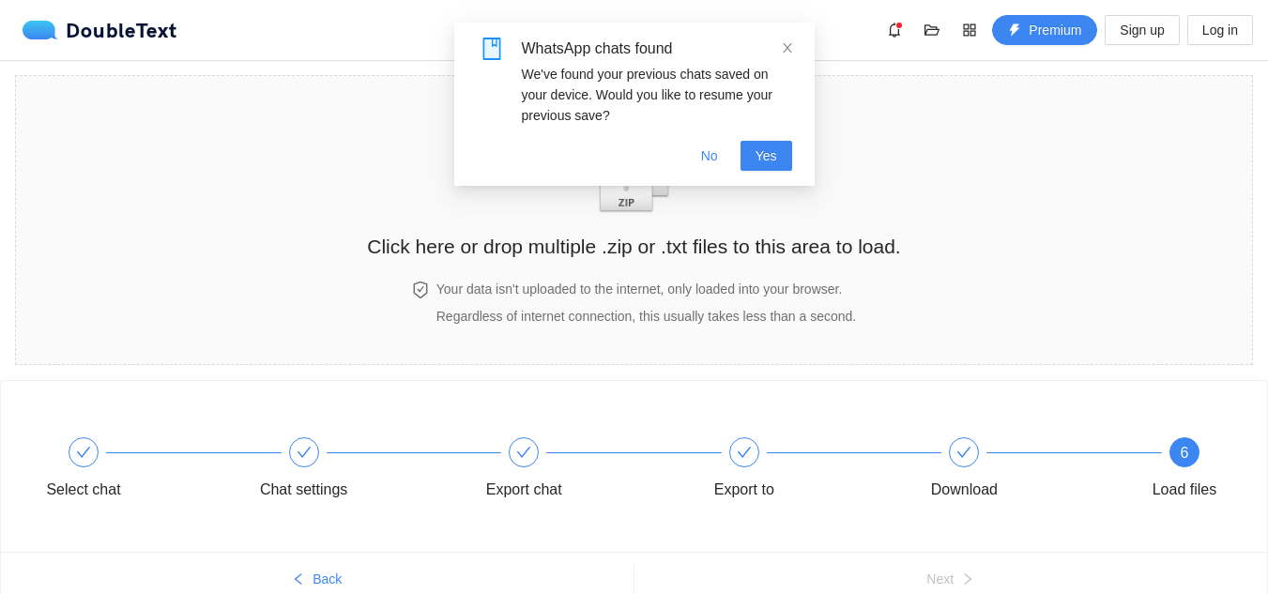
click at [699, 152] on button "No" at bounding box center [709, 156] width 47 height 30
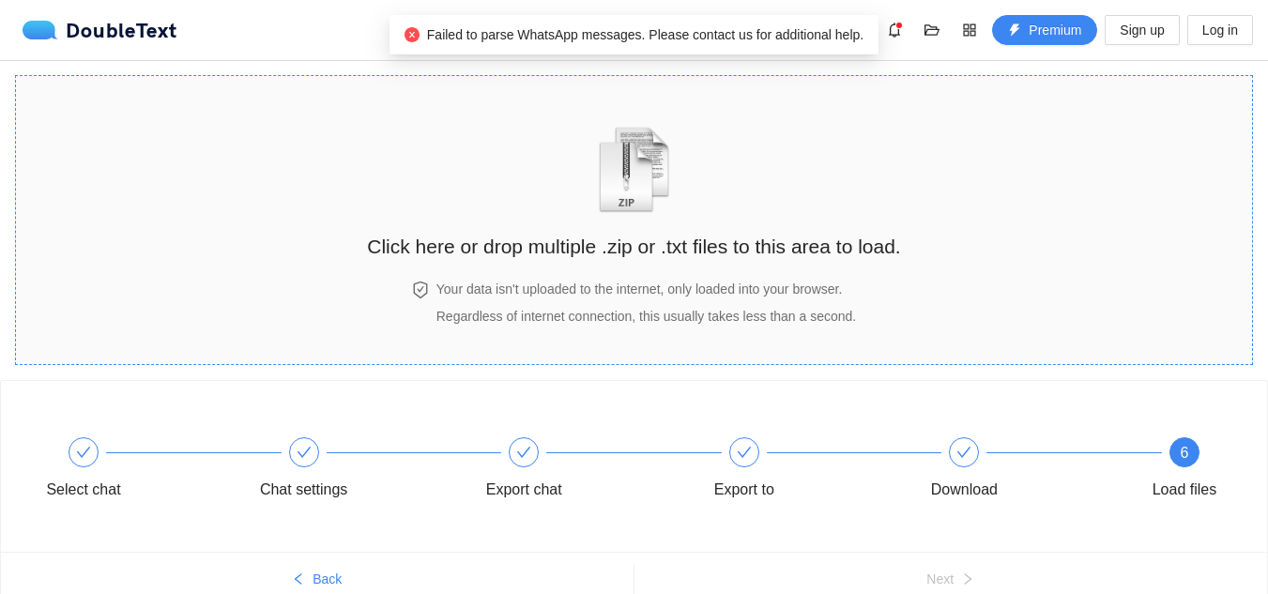
scroll to position [84, 0]
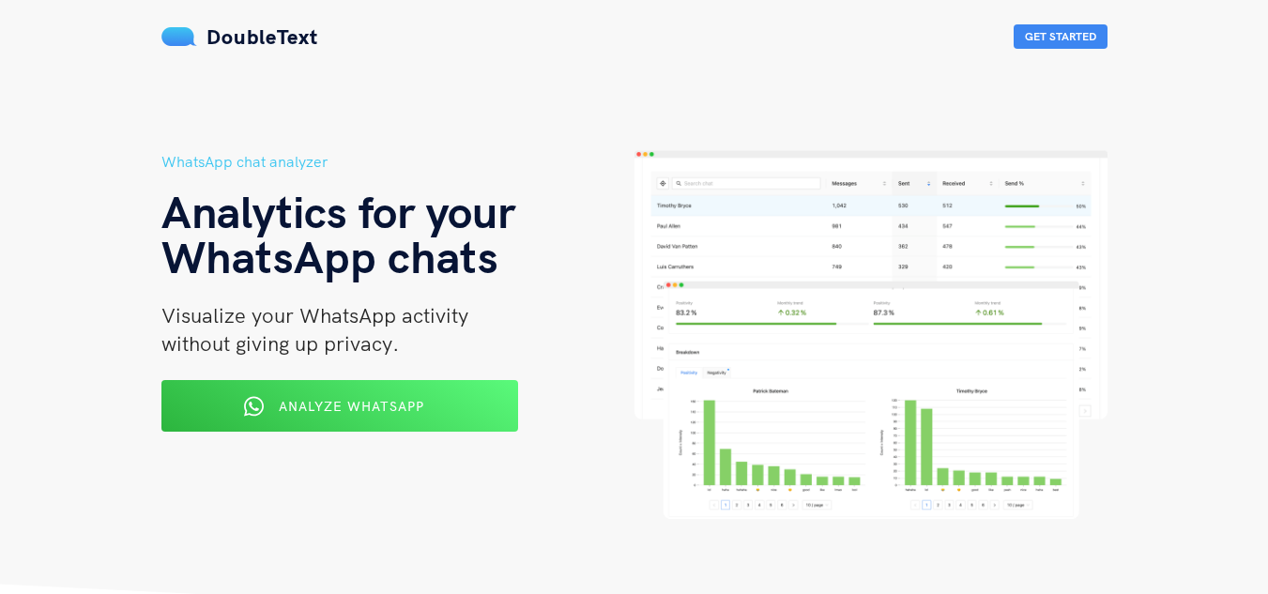
click at [403, 402] on span "Analyze WhatsApp" at bounding box center [352, 406] width 146 height 17
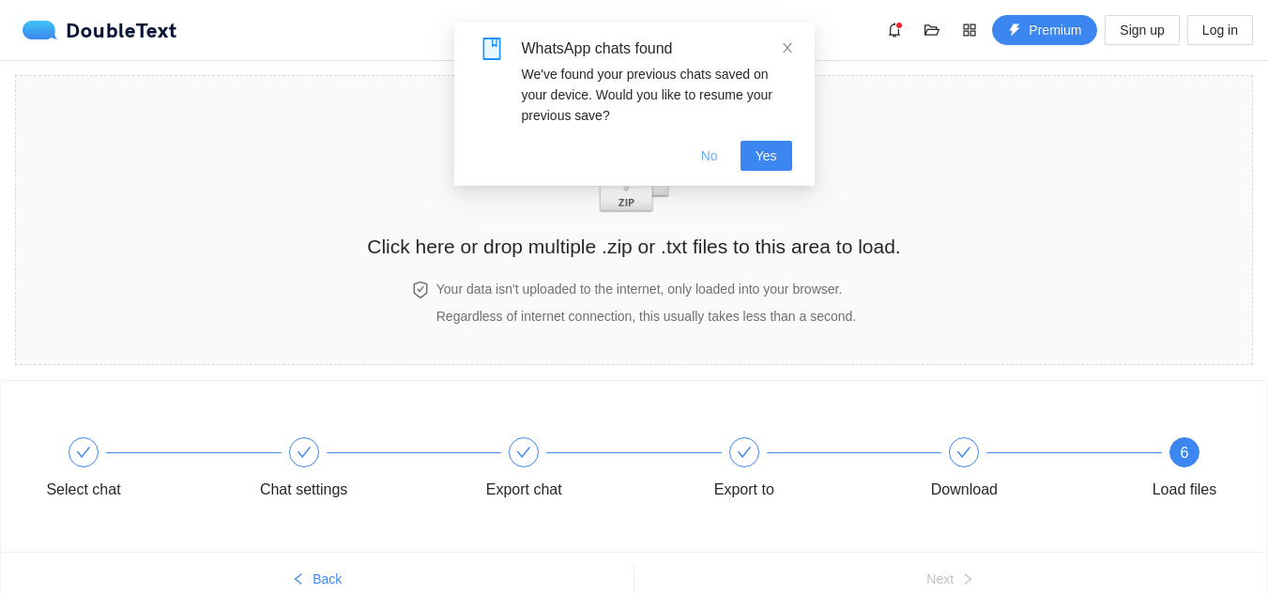
click at [721, 161] on button "No" at bounding box center [709, 156] width 47 height 30
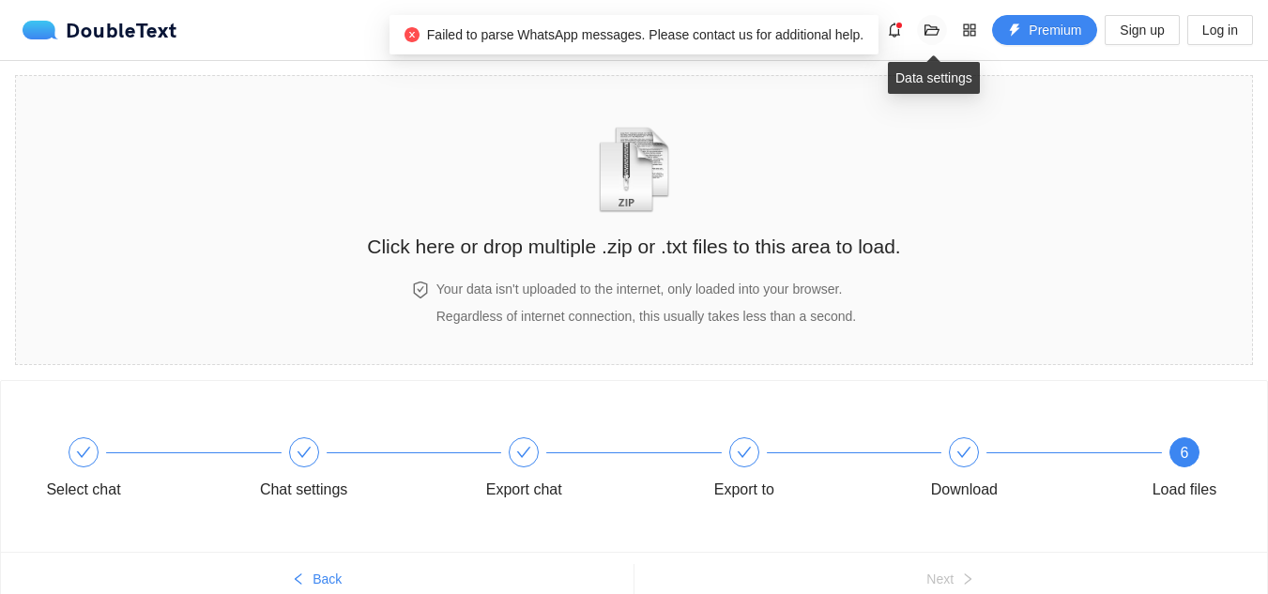
click at [940, 34] on icon "folder-open" at bounding box center [932, 30] width 15 height 15
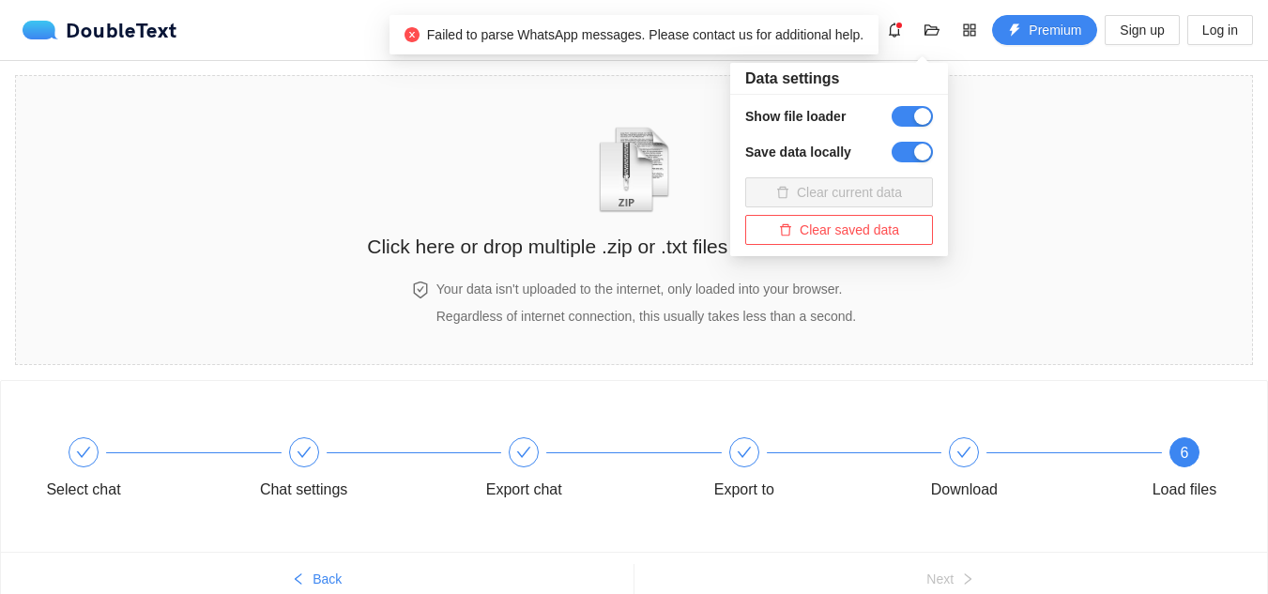
click at [914, 148] on div "button" at bounding box center [922, 152] width 17 height 17
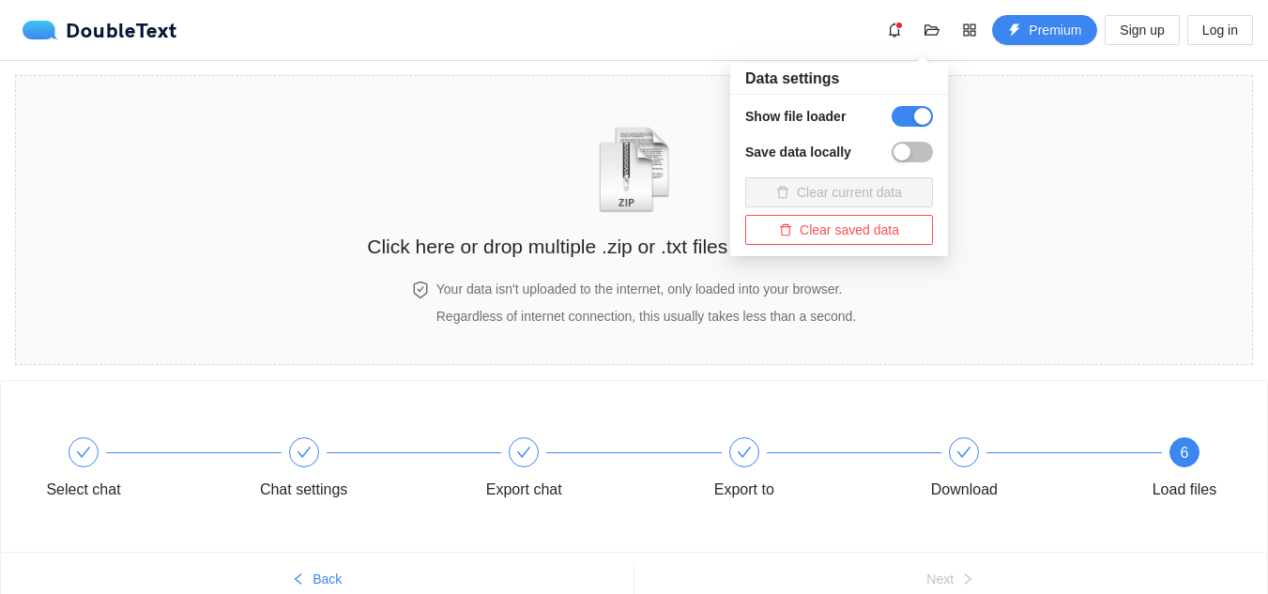
click at [914, 148] on button "button" at bounding box center [912, 152] width 41 height 21
click at [842, 219] on button "Clear saved data" at bounding box center [839, 230] width 188 height 30
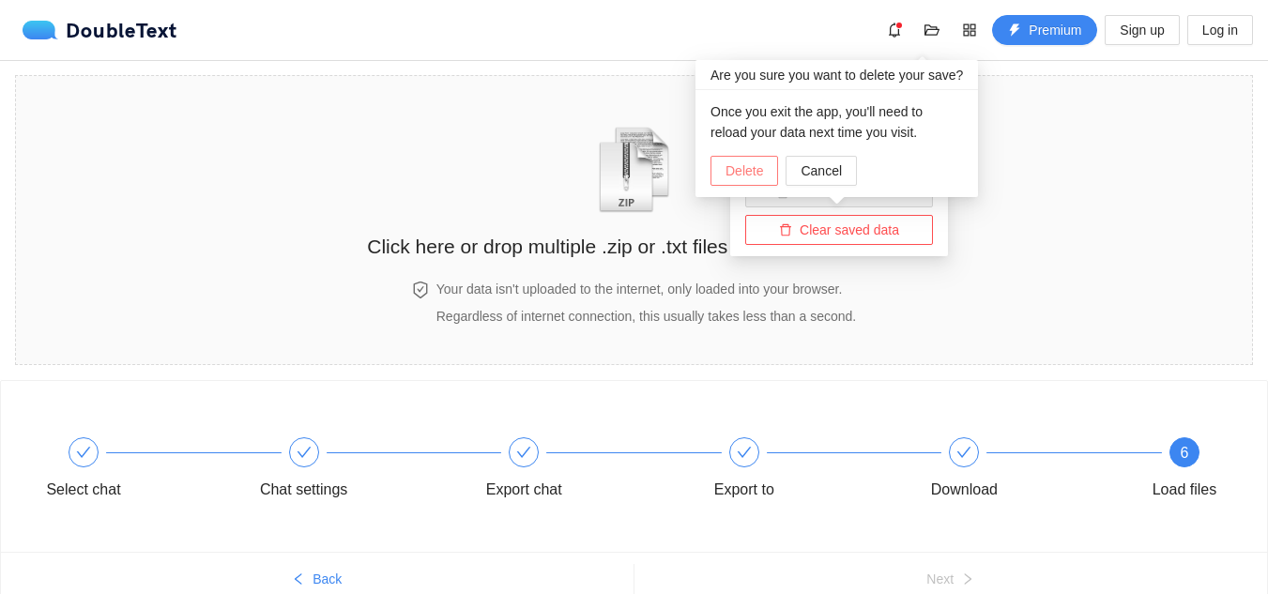
click at [759, 161] on span "Delete" at bounding box center [745, 171] width 38 height 21
